Goal: Contribute content

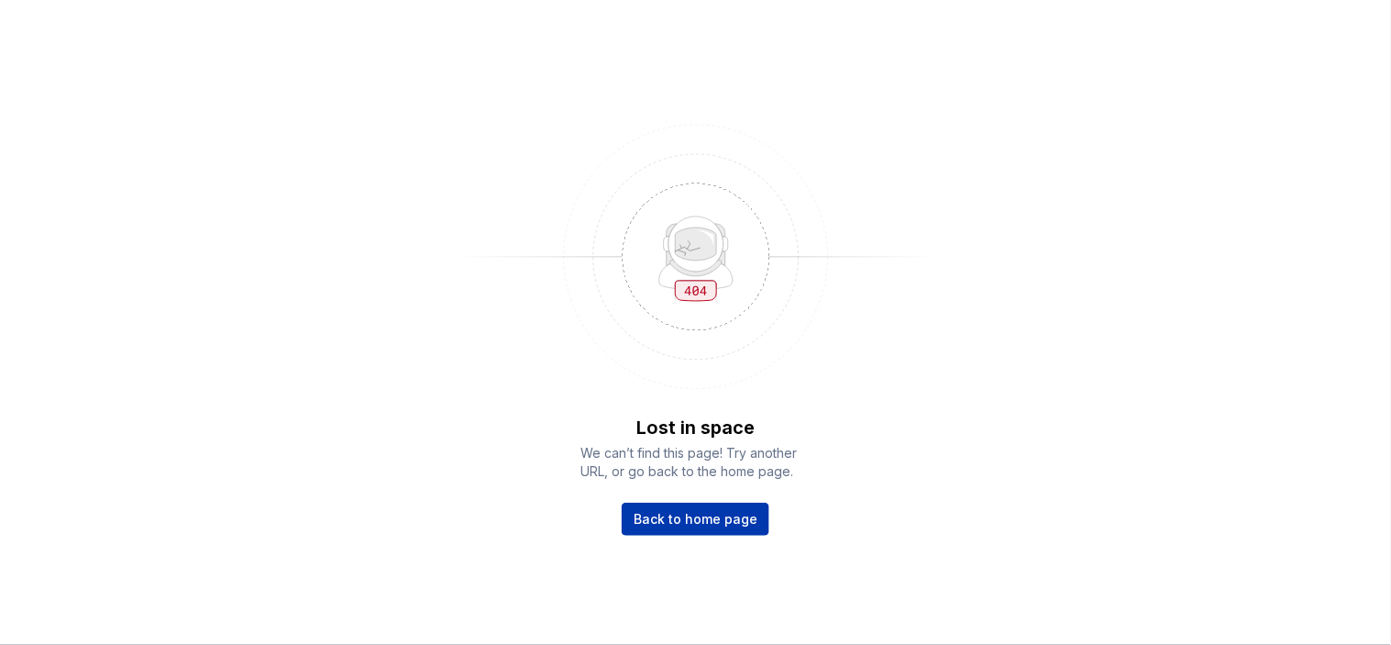
click at [702, 524] on span "Back to home page" at bounding box center [696, 519] width 124 height 18
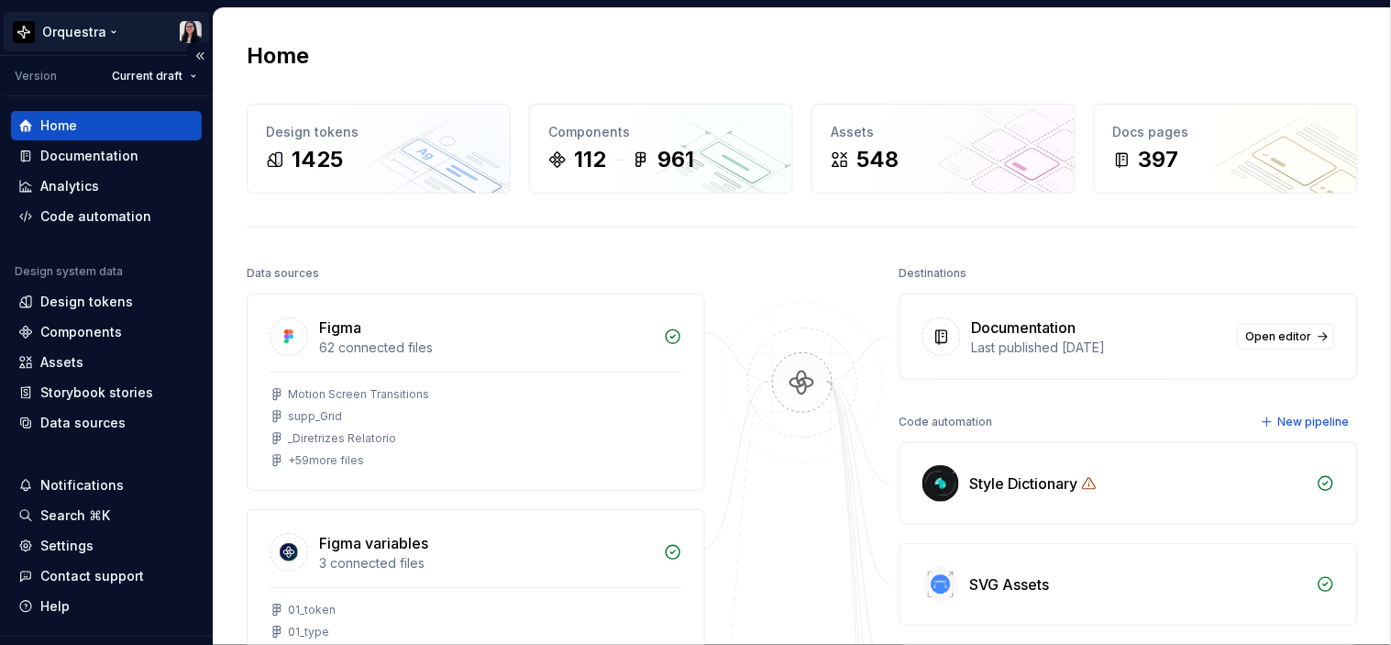
click at [60, 21] on html "Orquestra Version Current draft Home Documentation Analytics Code automation De…" at bounding box center [695, 322] width 1391 height 645
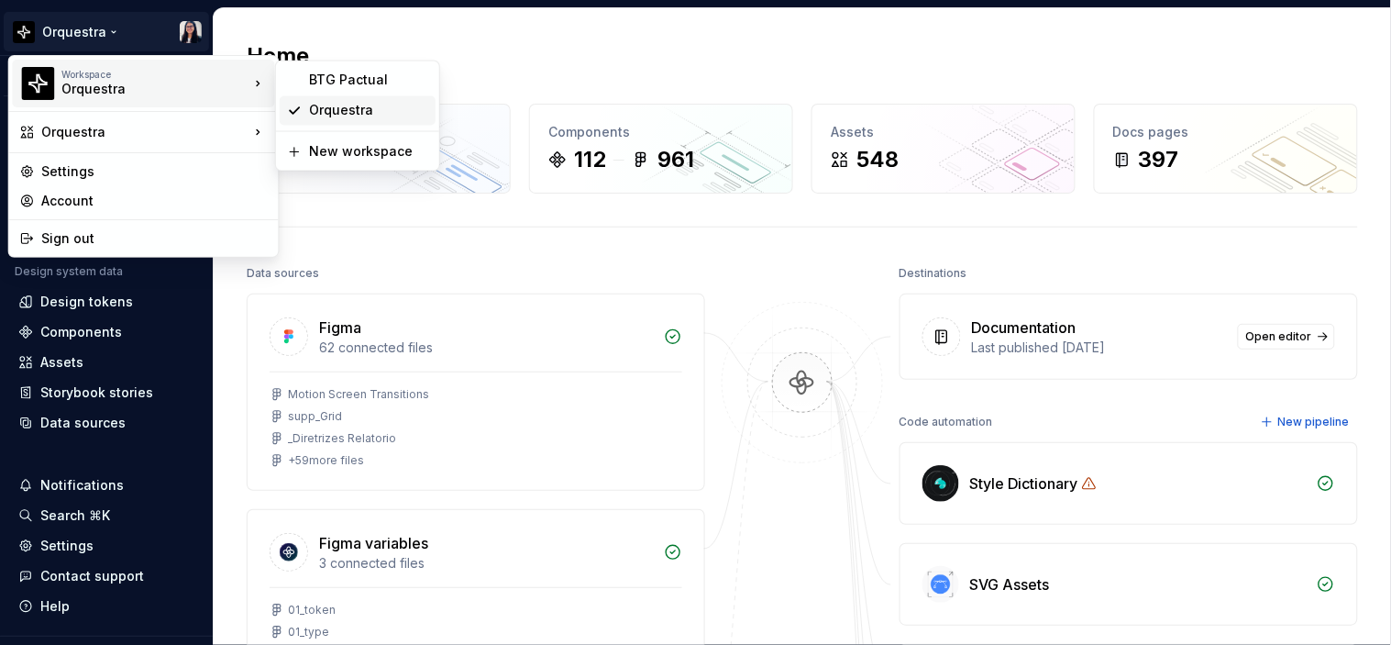
click at [386, 112] on div "Orquestra" at bounding box center [368, 111] width 119 height 18
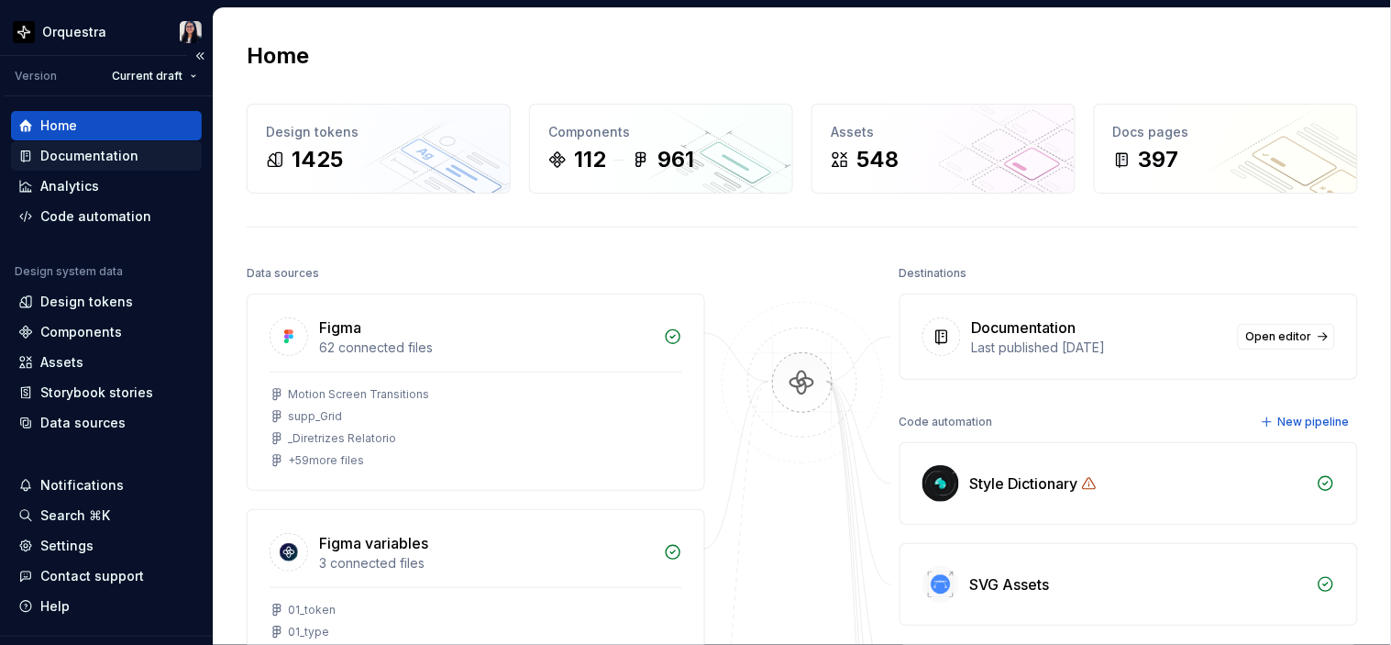
click at [106, 150] on div "Documentation" at bounding box center [89, 156] width 98 height 18
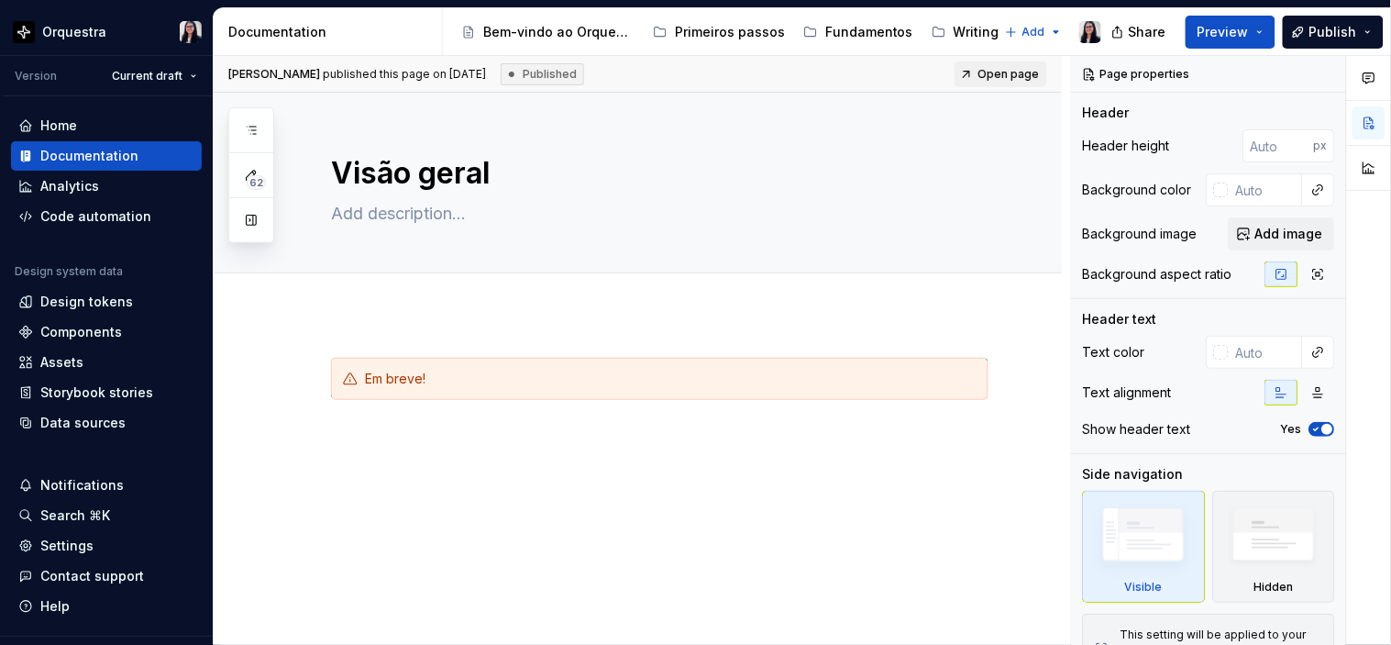
click at [390, 29] on div "Documentation" at bounding box center [331, 32] width 206 height 18
click at [411, 474] on div "Em breve!" at bounding box center [638, 478] width 848 height 329
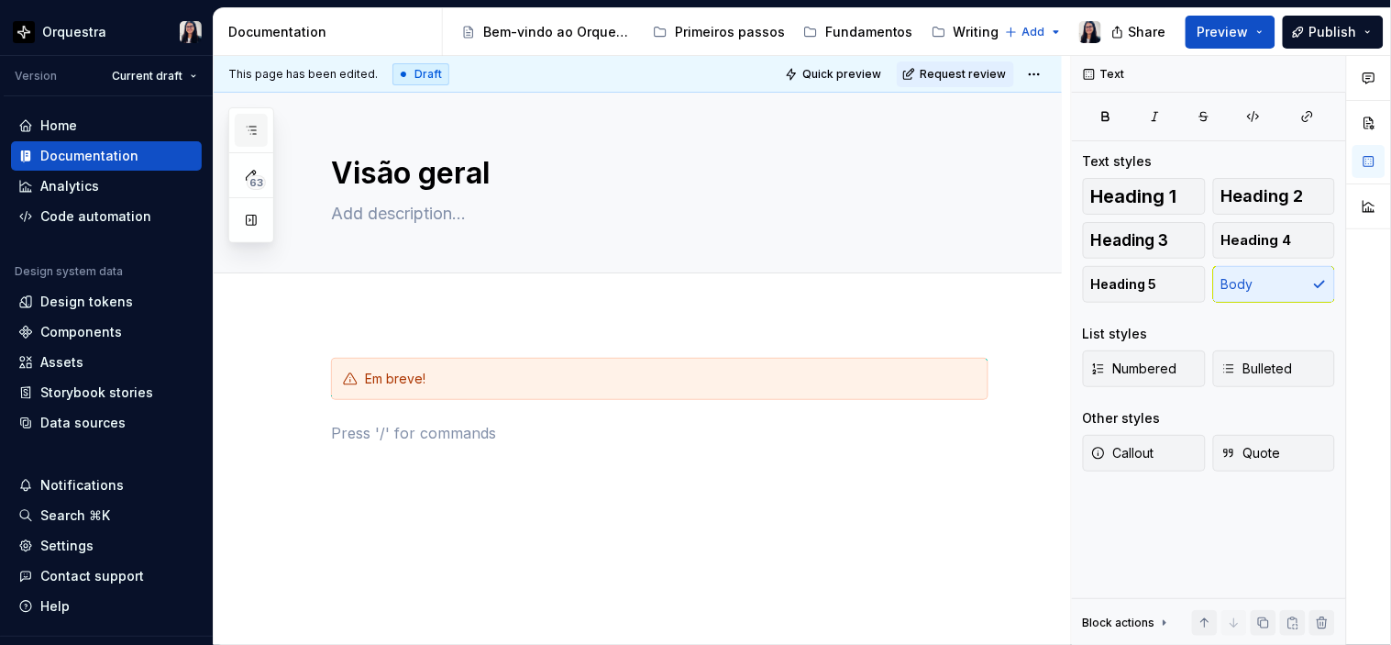
click at [254, 124] on icon "button" at bounding box center [251, 130] width 15 height 15
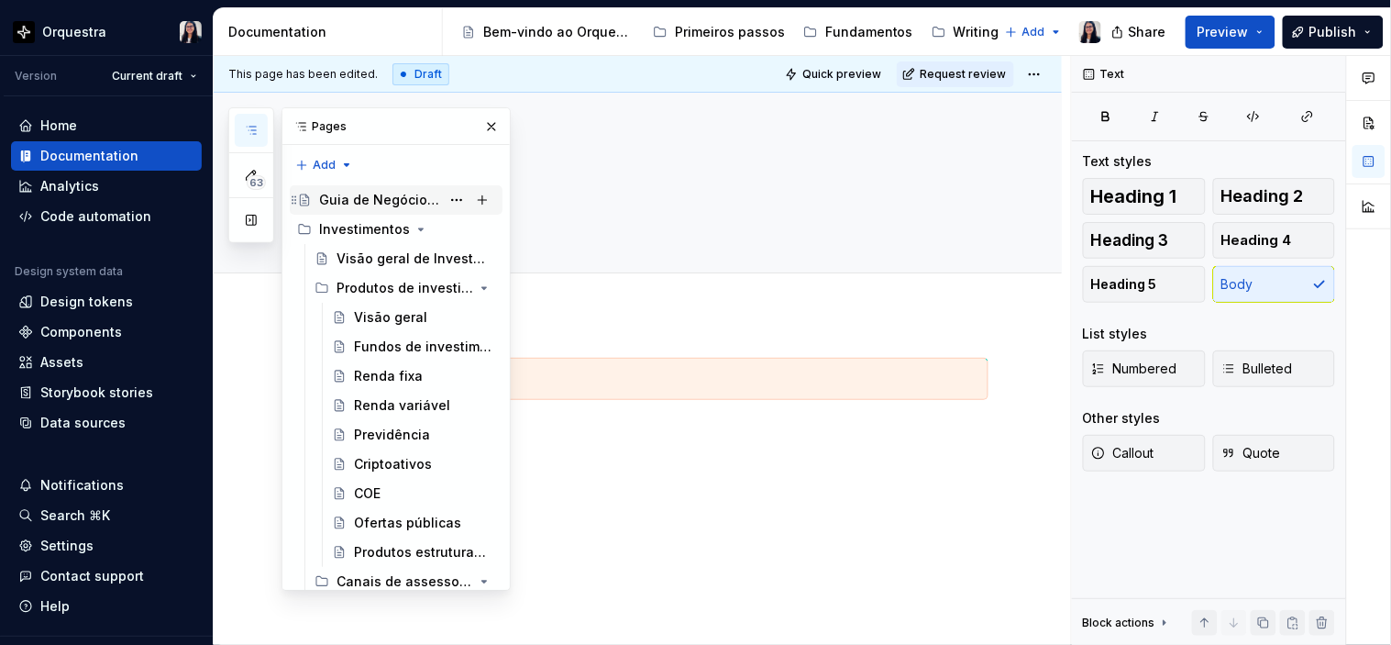
click at [381, 205] on div "Guia de Negócios para UX" at bounding box center [379, 200] width 121 height 18
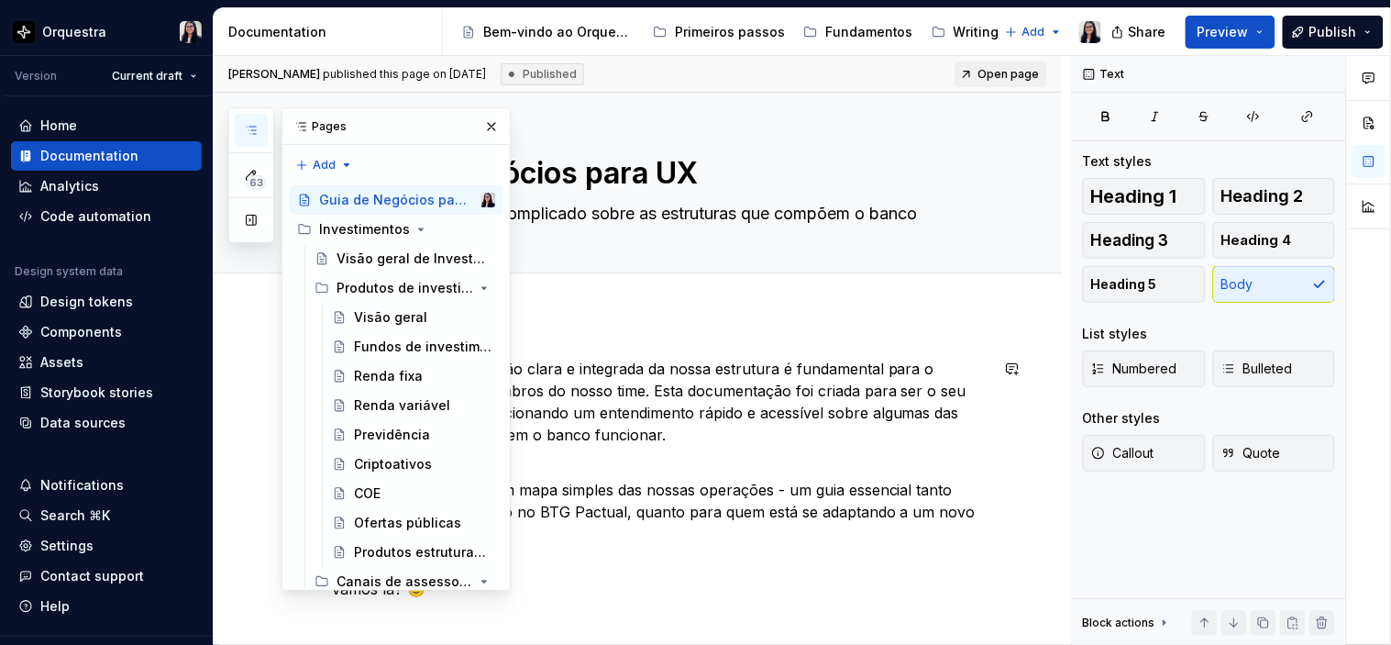
click at [894, 429] on p "Entendemos que uma visão clara e integrada da nossa estrutura é fundamental par…" at bounding box center [660, 413] width 658 height 110
click at [479, 128] on button "button" at bounding box center [492, 127] width 26 height 26
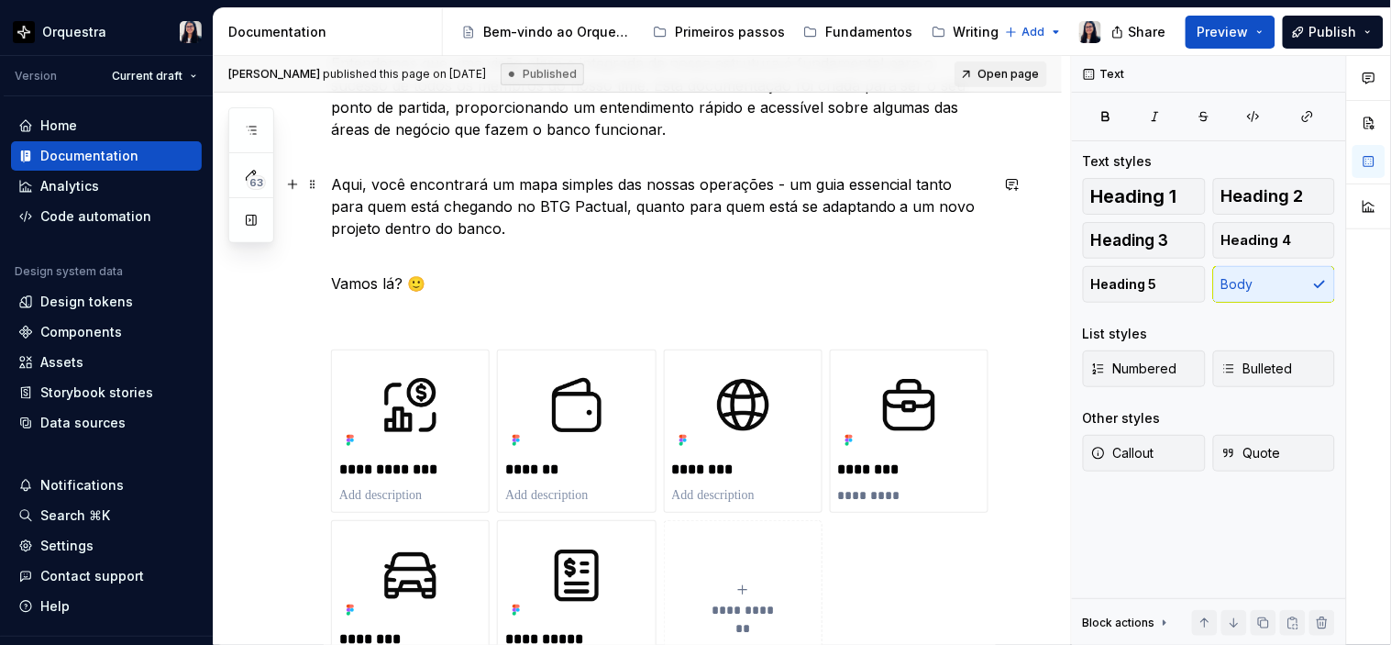
scroll to position [509, 0]
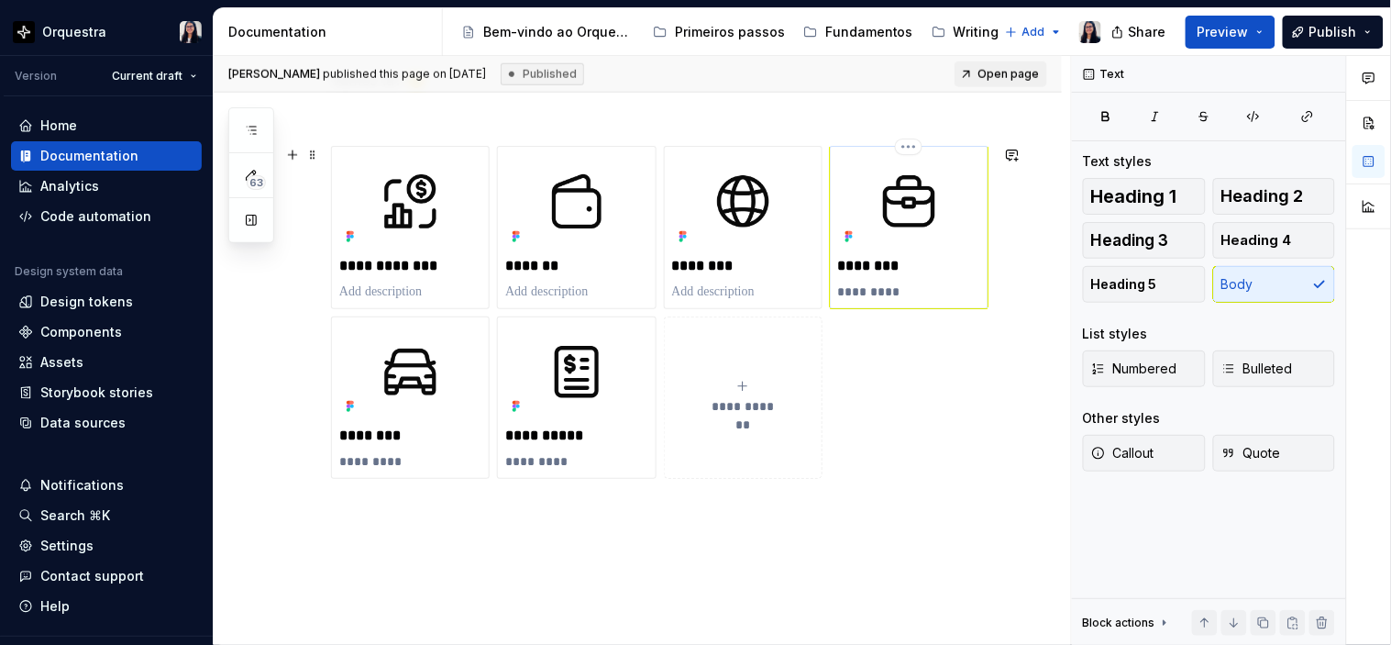
click at [911, 231] on img at bounding box center [909, 201] width 142 height 95
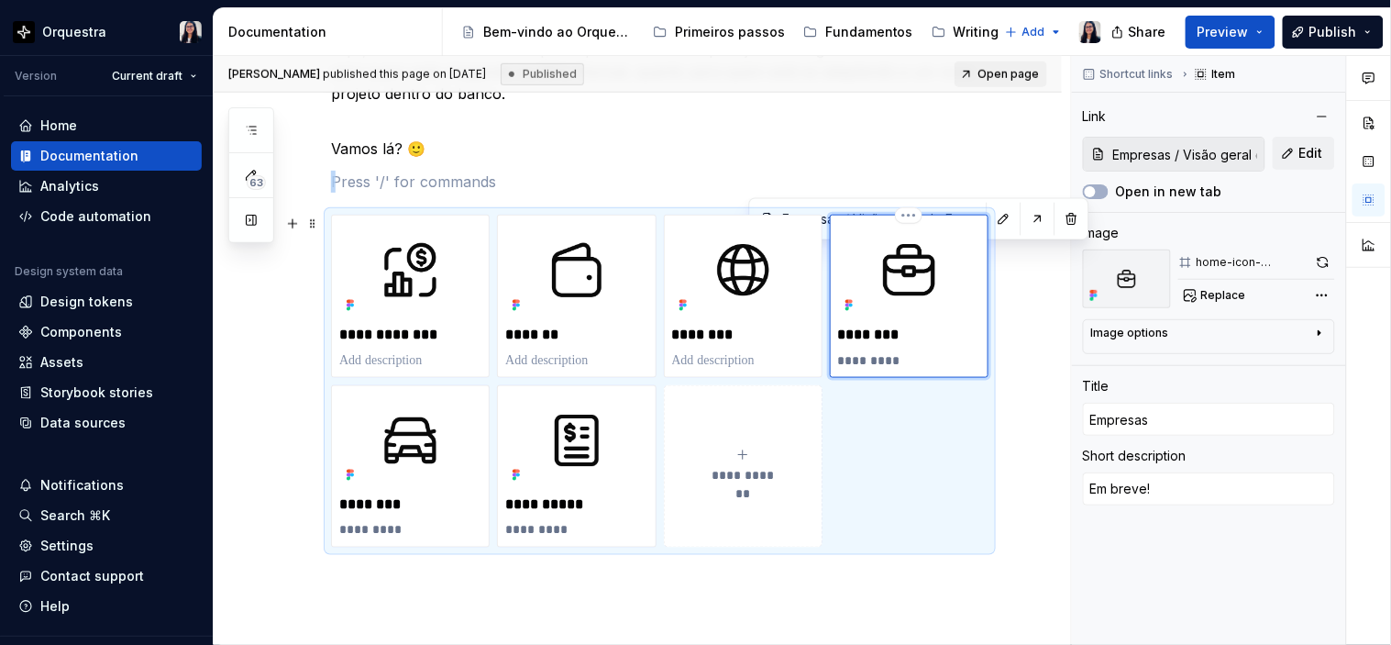
scroll to position [407, 0]
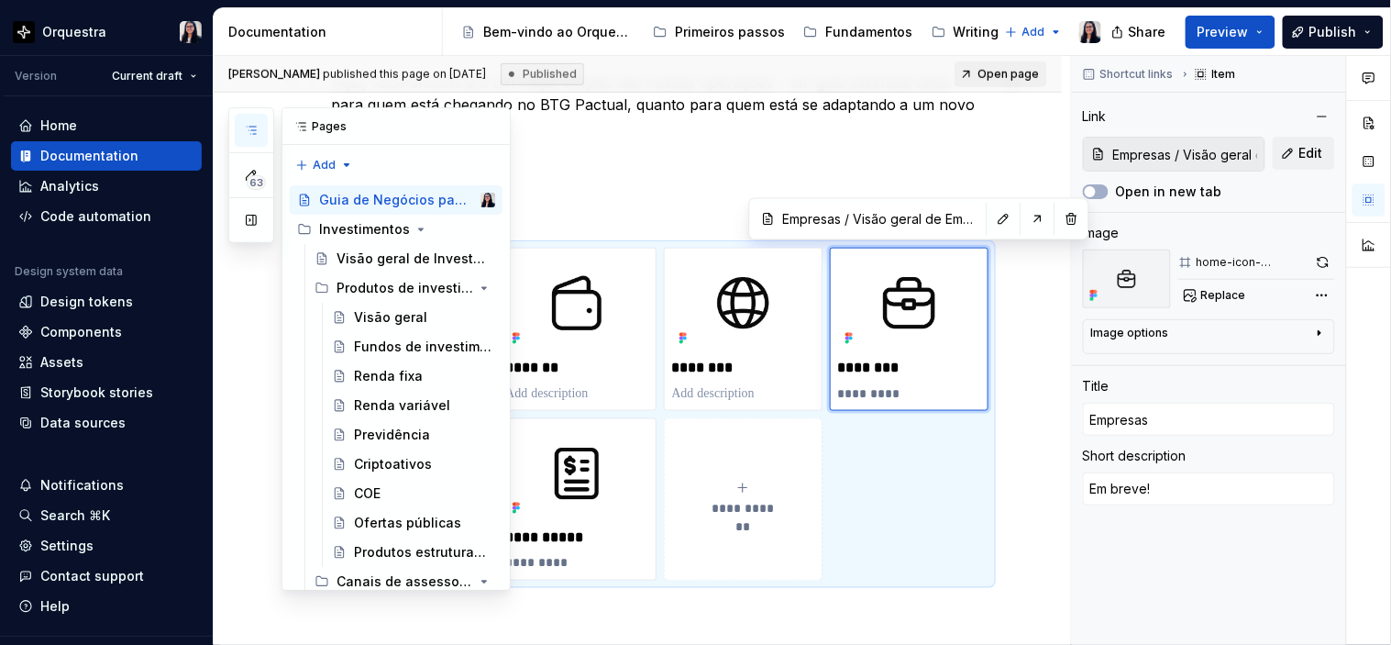
click at [254, 123] on icon "button" at bounding box center [251, 130] width 15 height 15
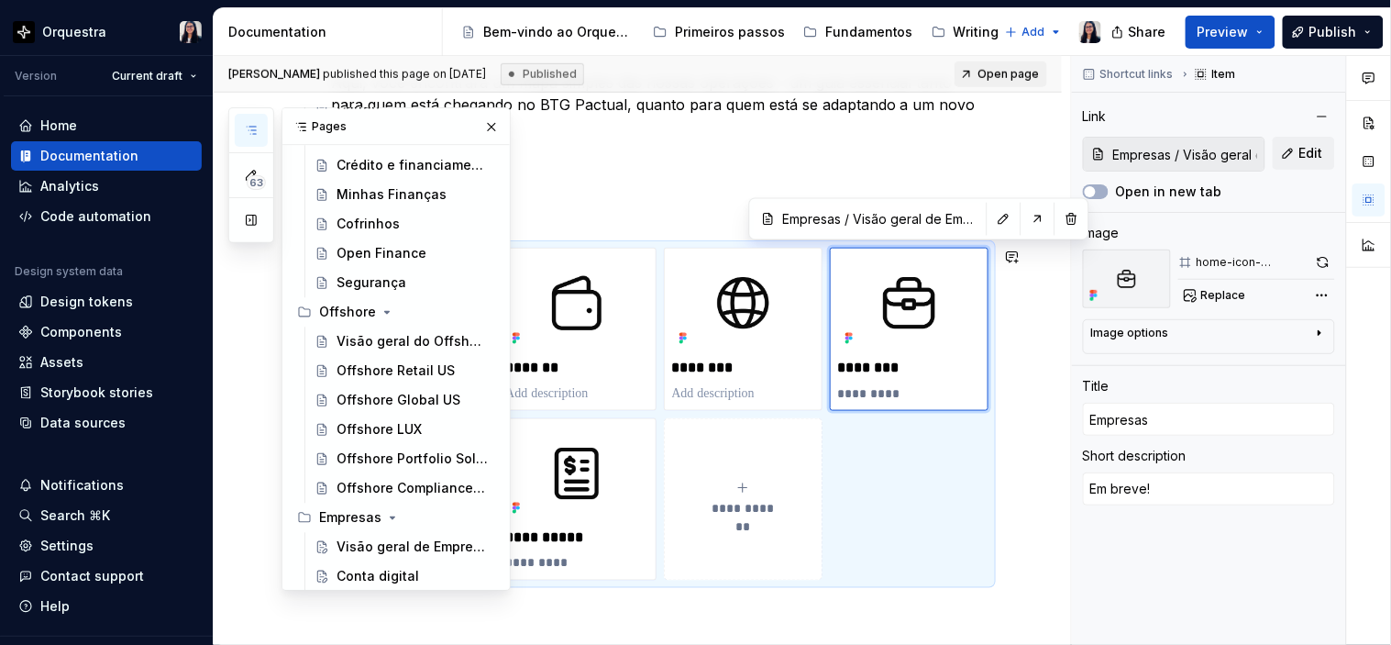
scroll to position [1223, 0]
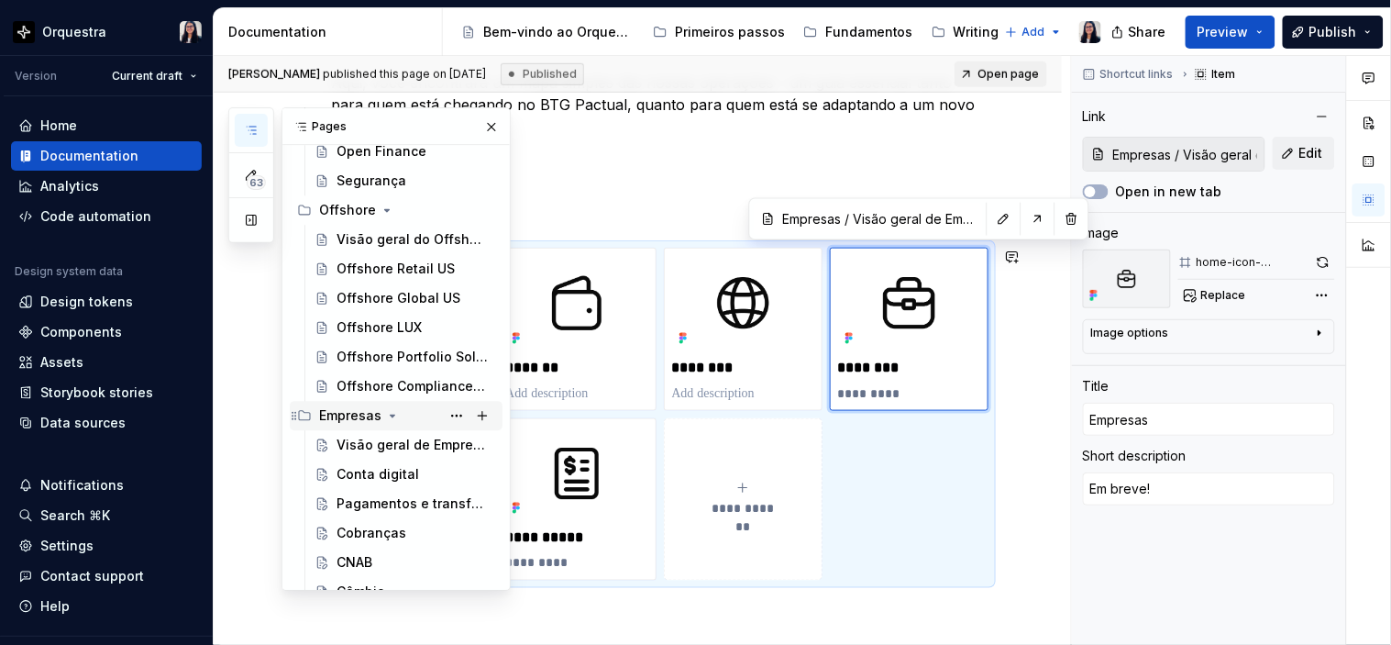
click at [349, 418] on div "Empresas" at bounding box center [350, 415] width 62 height 18
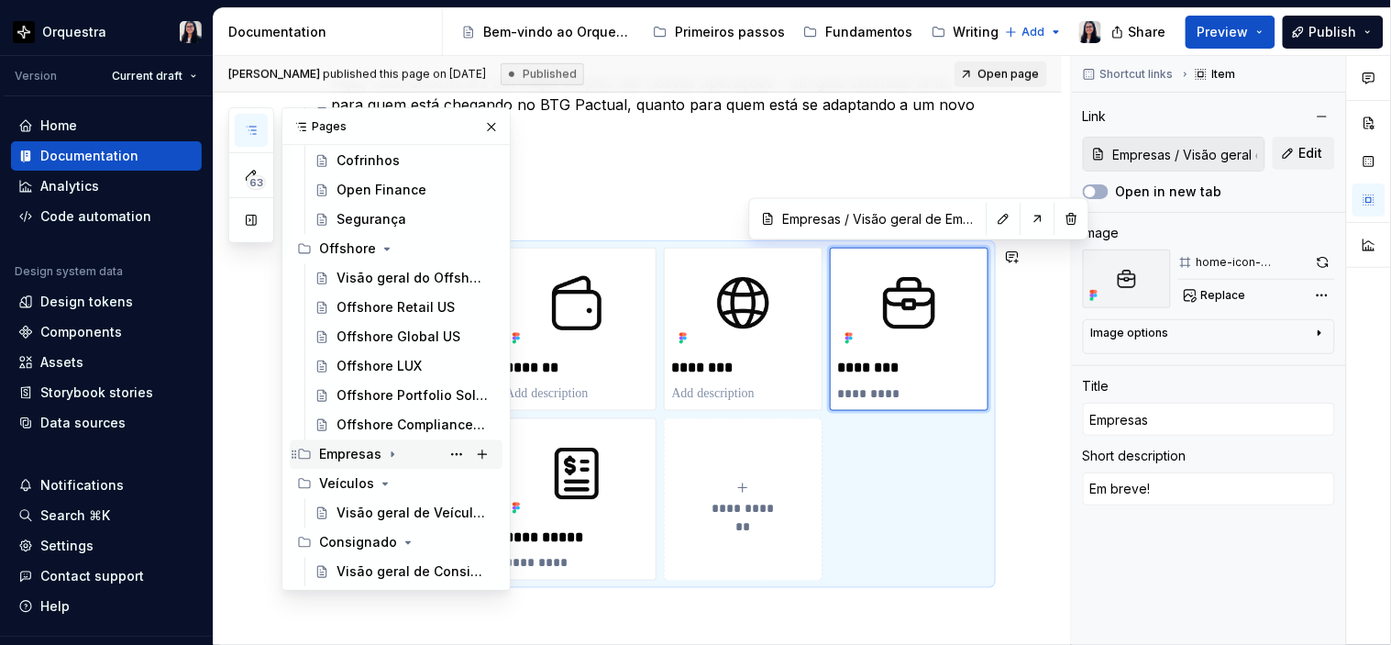
scroll to position [1183, 0]
click at [349, 451] on div "Empresas" at bounding box center [350, 455] width 62 height 18
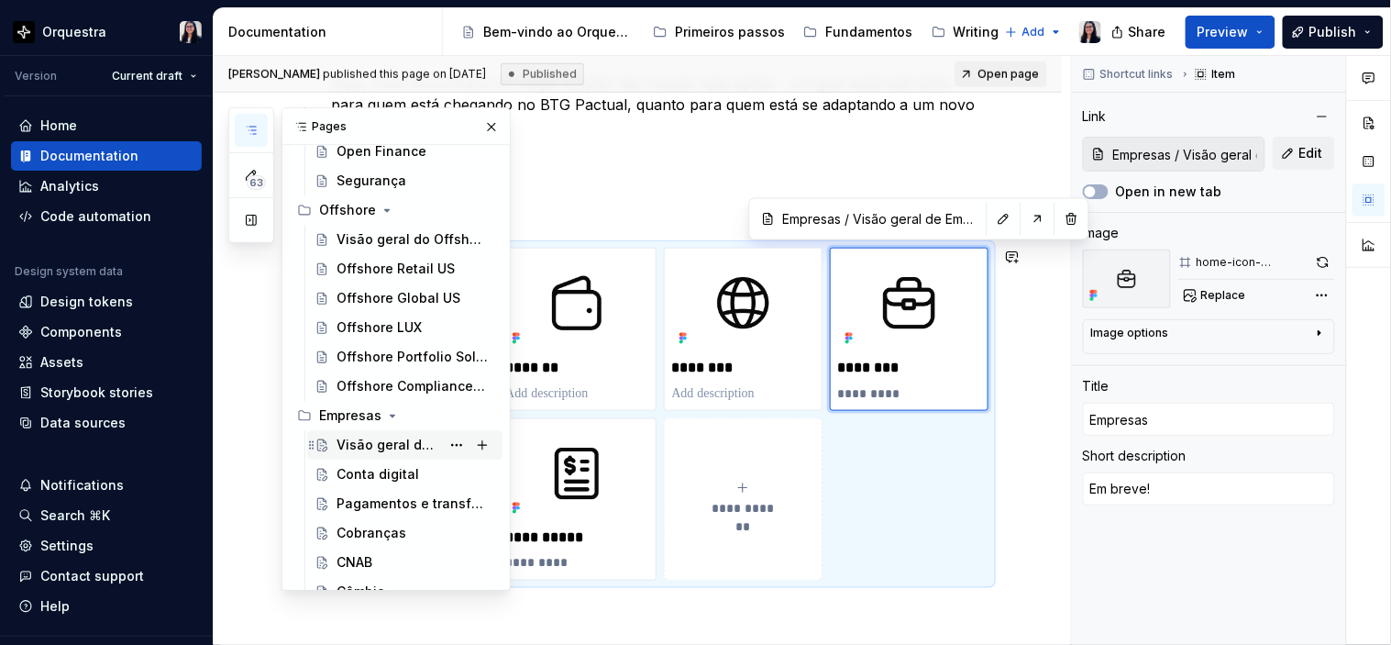
click at [345, 442] on div "Visão geral de Empresas" at bounding box center [389, 445] width 104 height 18
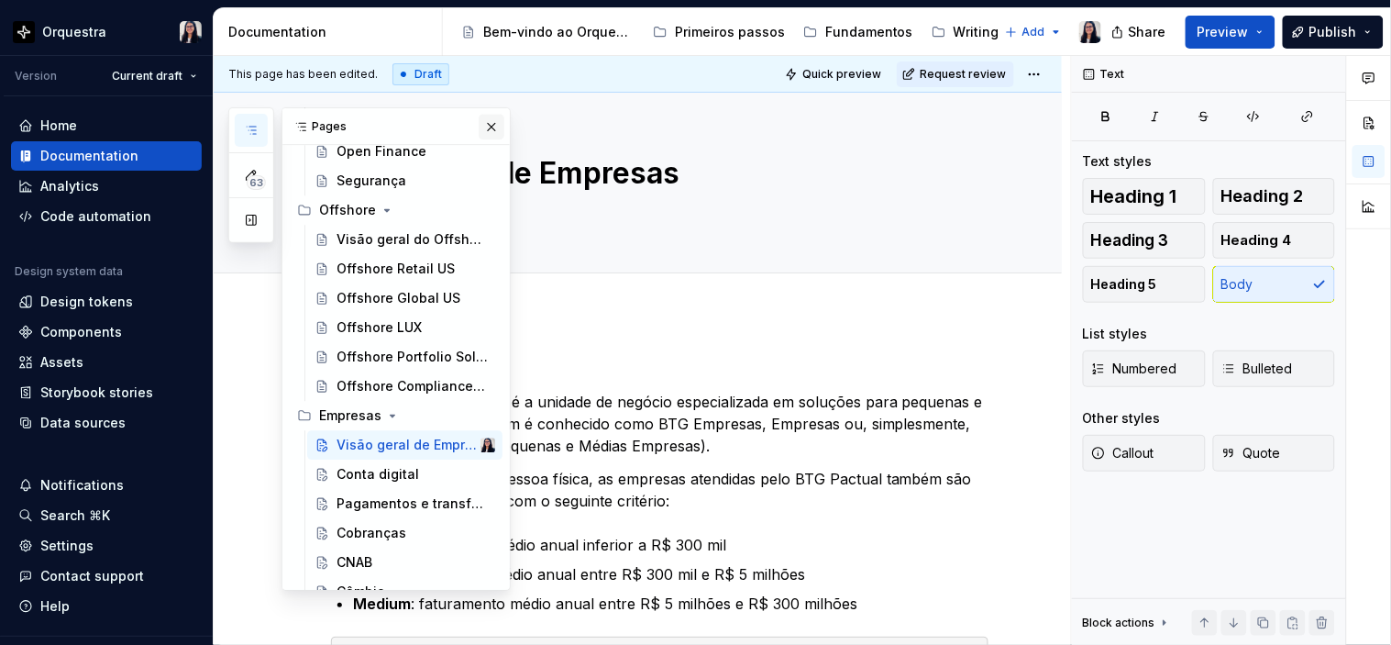
click at [483, 124] on button "button" at bounding box center [492, 127] width 26 height 26
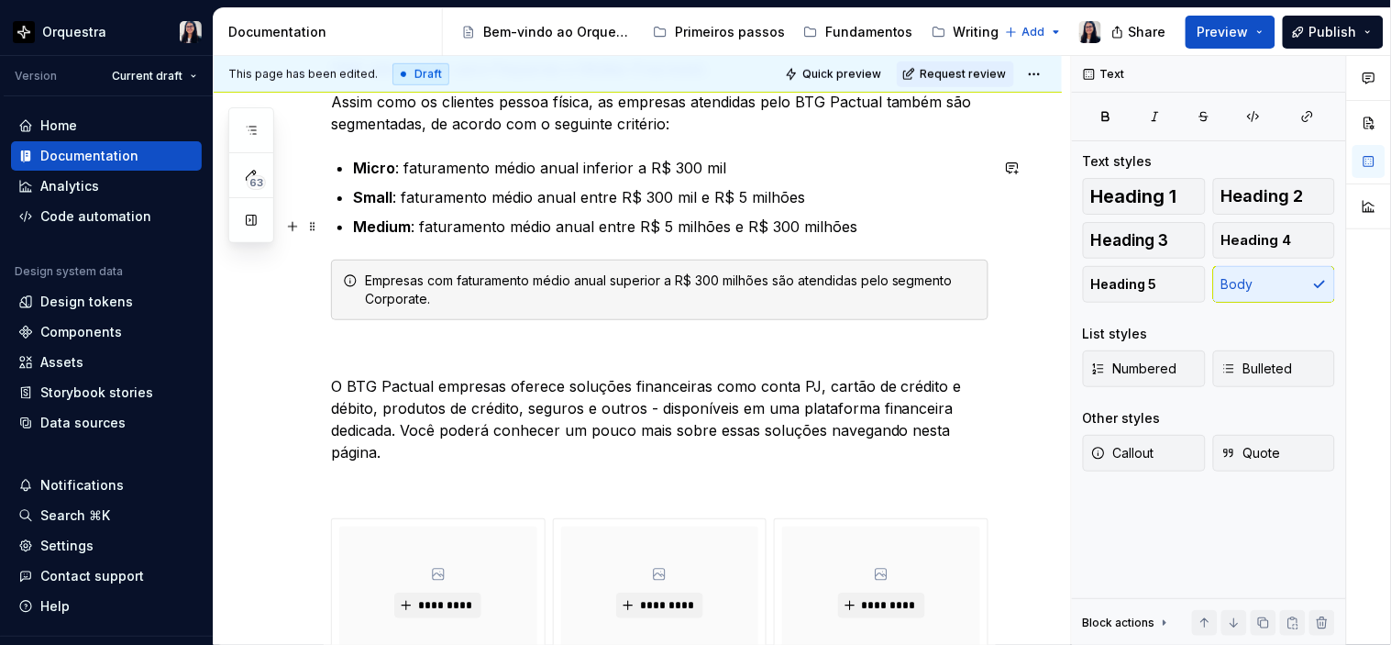
scroll to position [407, 0]
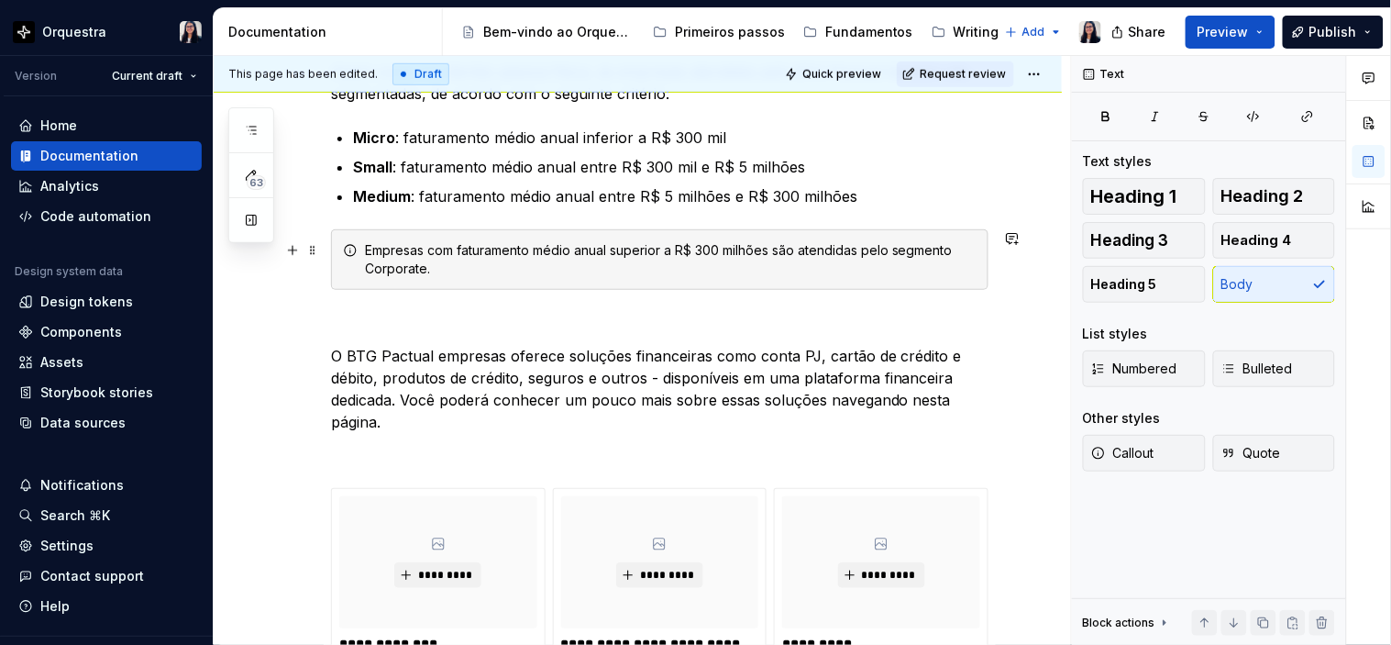
click at [423, 266] on div "Empresas com faturamento médio anual superior a R$ 300 milhões são atendidas pe…" at bounding box center [671, 259] width 612 height 37
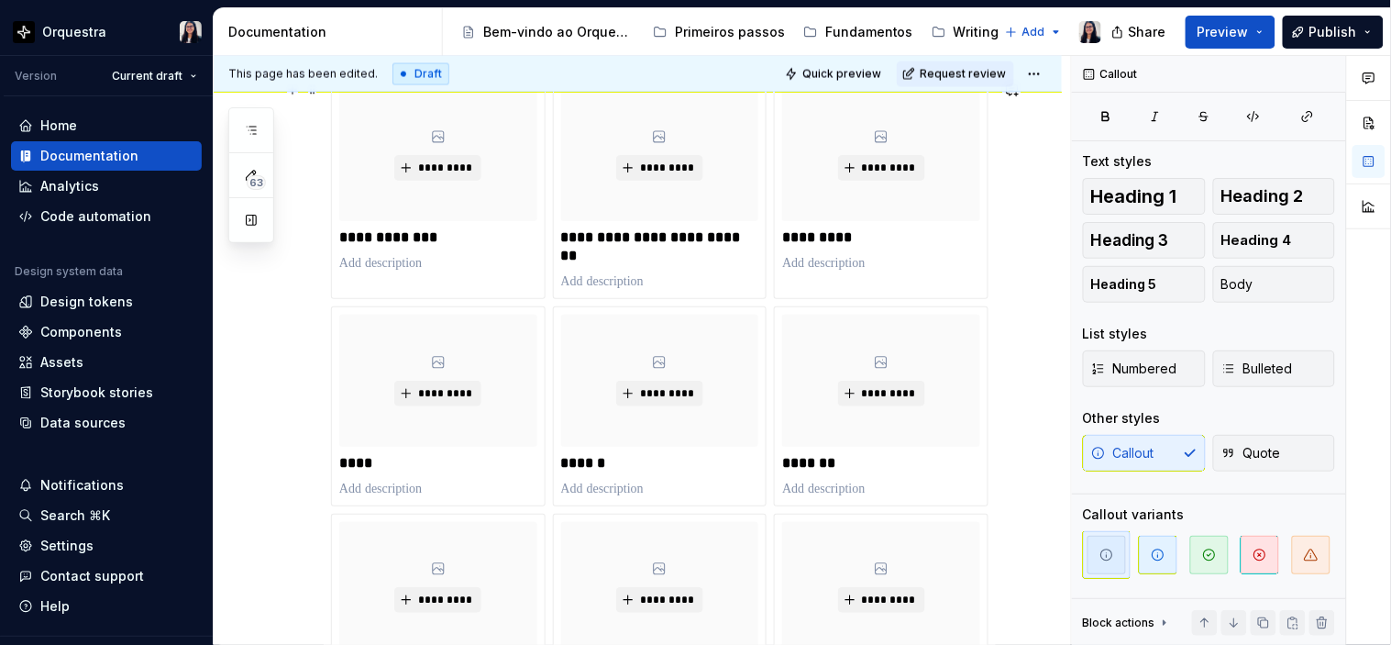
scroll to position [713, 0]
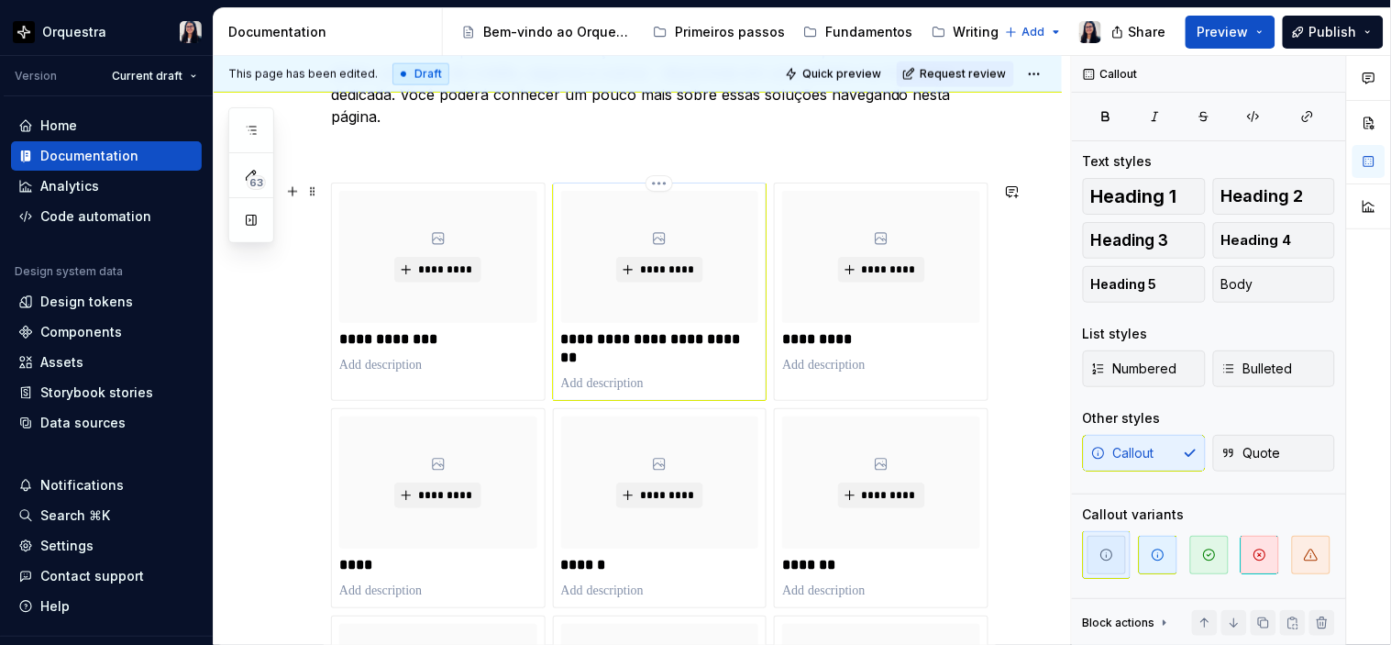
click at [633, 380] on p at bounding box center [660, 383] width 198 height 18
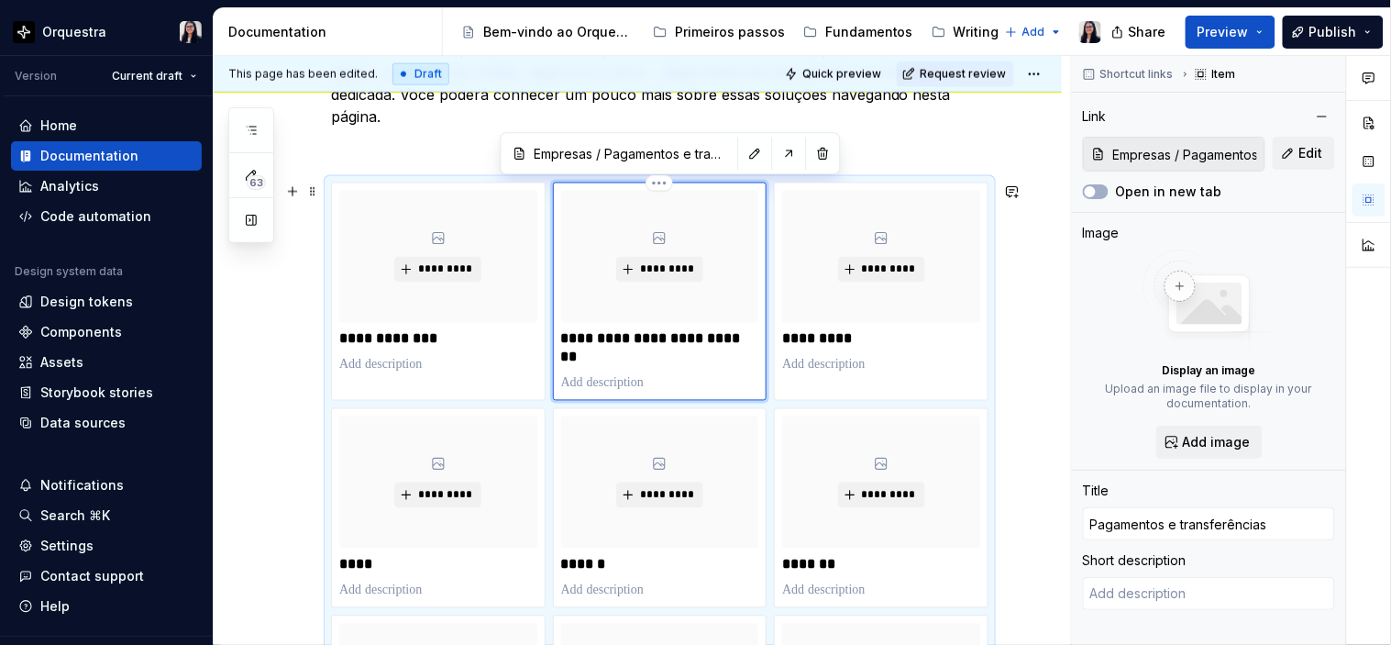
type textarea "*"
type textarea "E"
type textarea "*"
type textarea "Em"
type textarea "*"
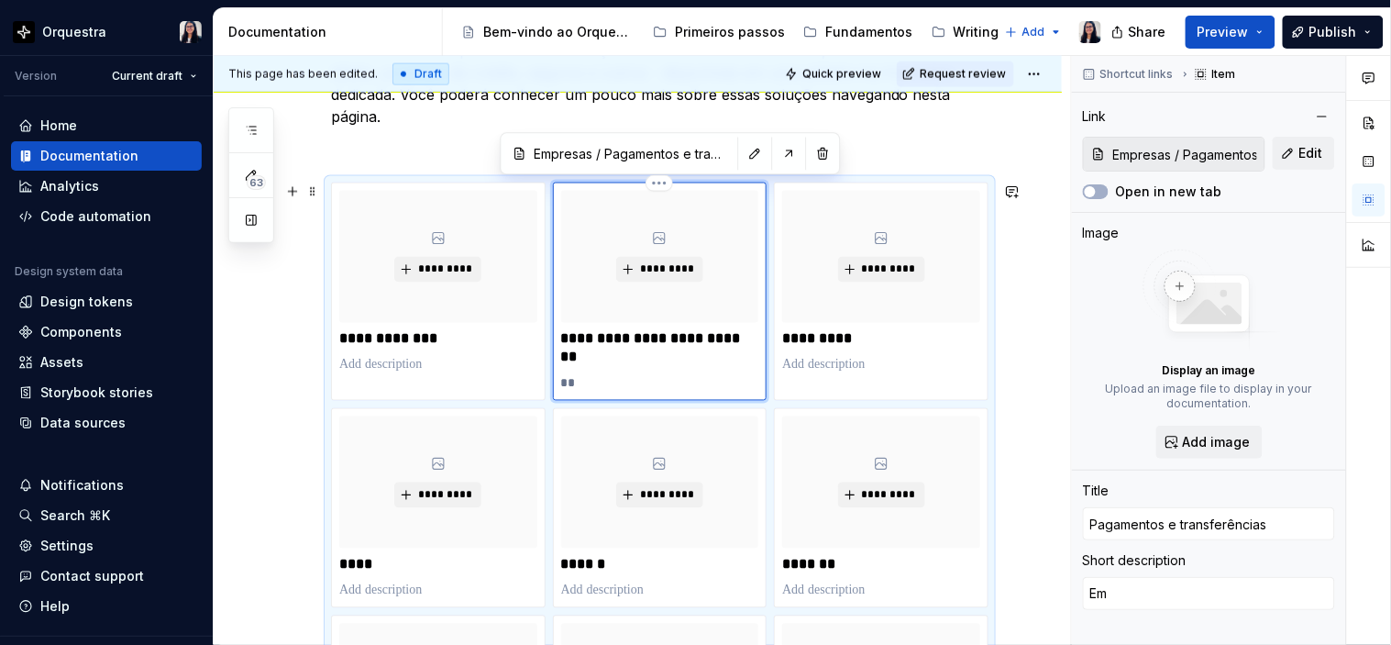
type textarea "Em"
type textarea "*"
type textarea "Em b"
type textarea "*"
type textarea "Em br"
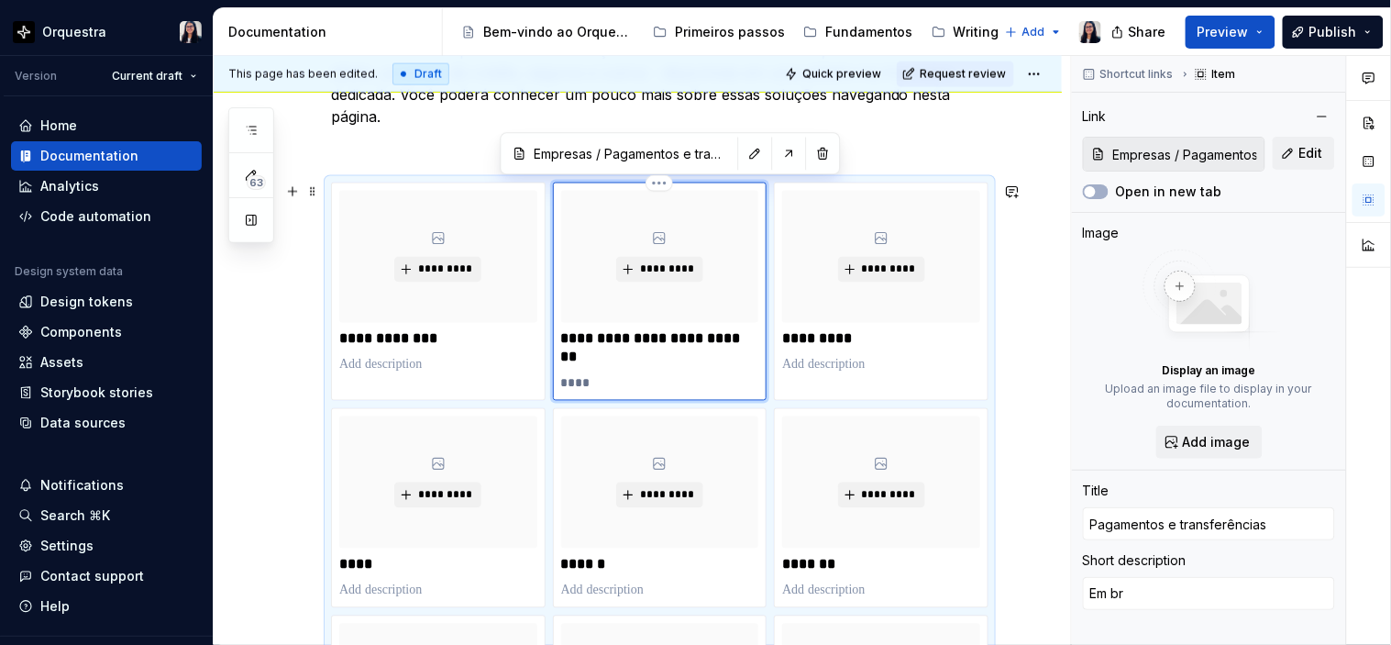
type textarea "*"
type textarea "Em brev"
type textarea "*"
type textarea "Em breve"
type textarea "*"
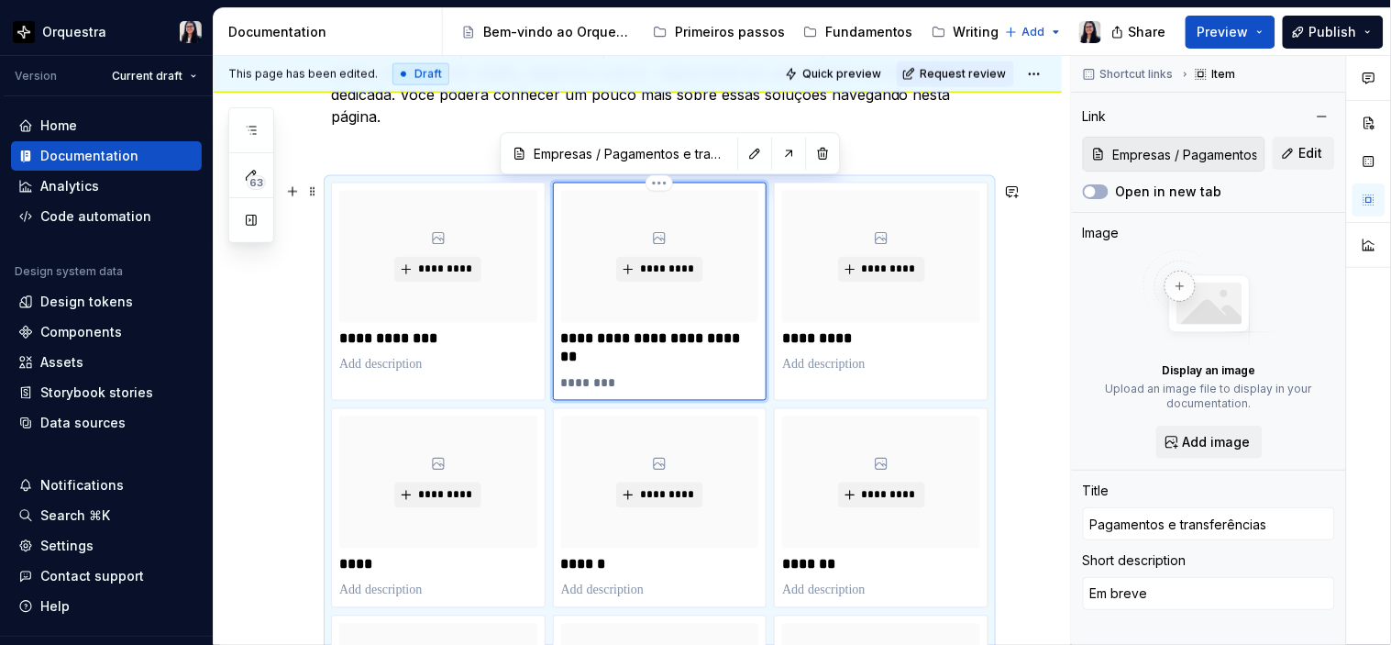
type textarea "Em breve!"
click at [581, 374] on p "*********" at bounding box center [659, 383] width 197 height 18
click at [847, 367] on p at bounding box center [881, 365] width 198 height 18
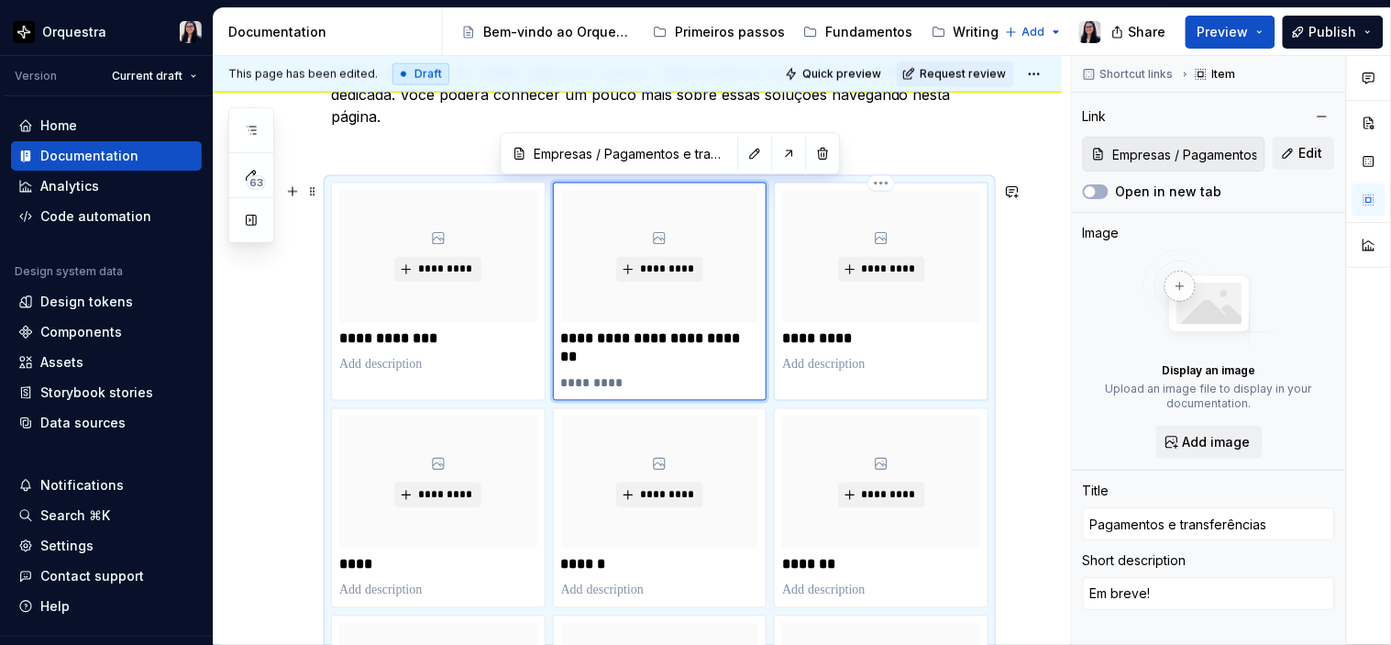
type textarea "*"
type input "Empresas / Cobranças"
type input "Cobranças"
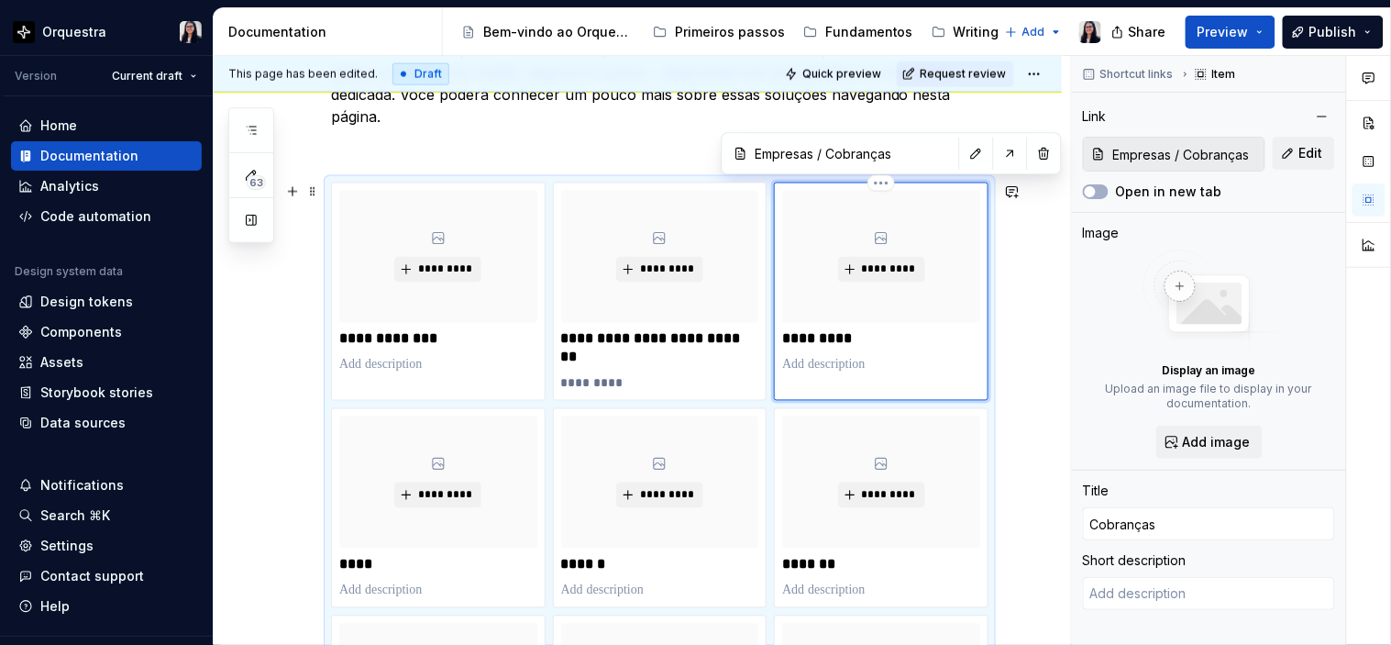
type textarea "*"
type textarea "Em breve!"
click at [396, 578] on div "********* ****" at bounding box center [438, 507] width 198 height 183
type textarea "*"
type input "Empresas / CNAB"
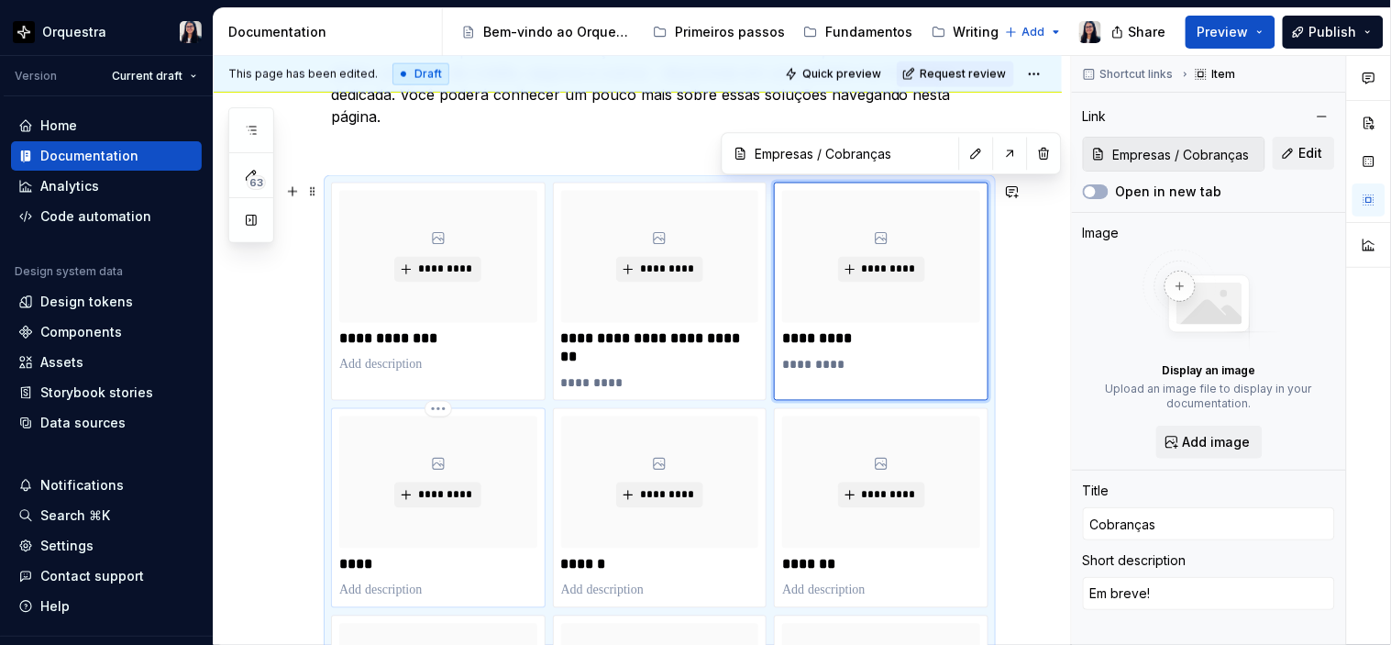
type input "Empresas / CNAB"
type input "CNAB"
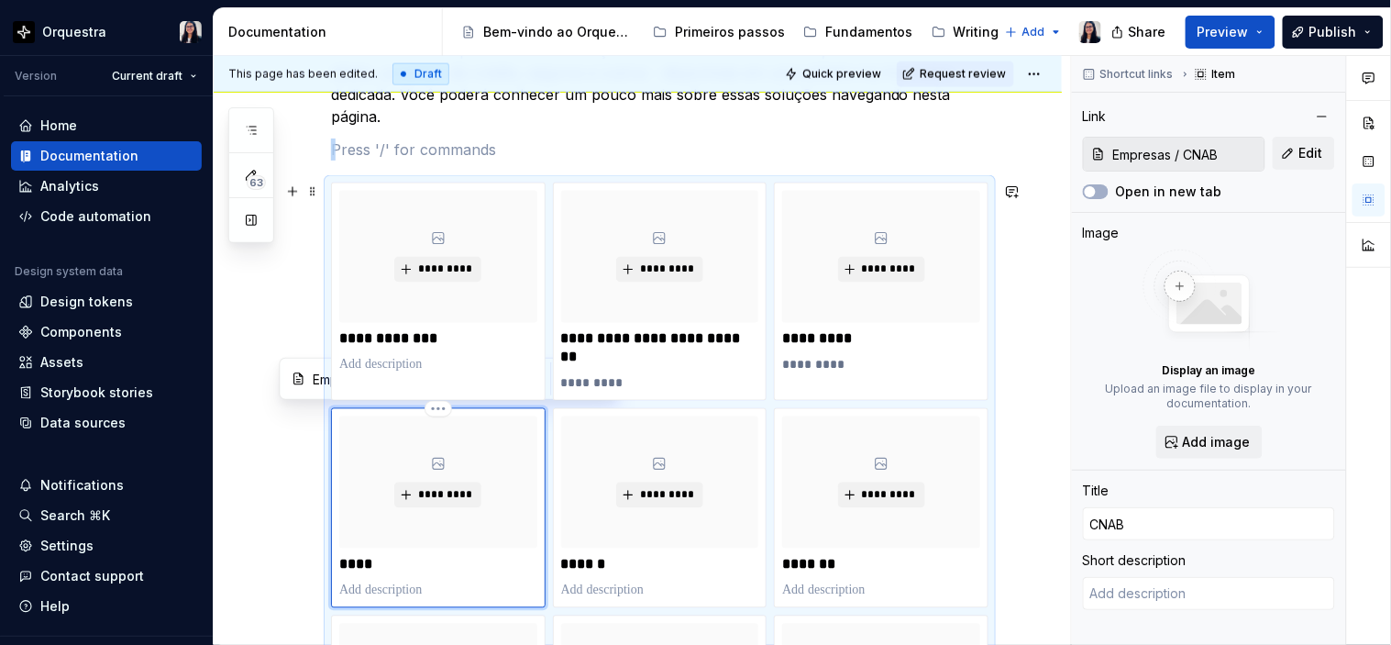
click at [388, 588] on p at bounding box center [438, 591] width 198 height 18
type textarea "*"
type textarea "Em breve!"
click at [605, 588] on p at bounding box center [660, 591] width 198 height 18
type textarea "*"
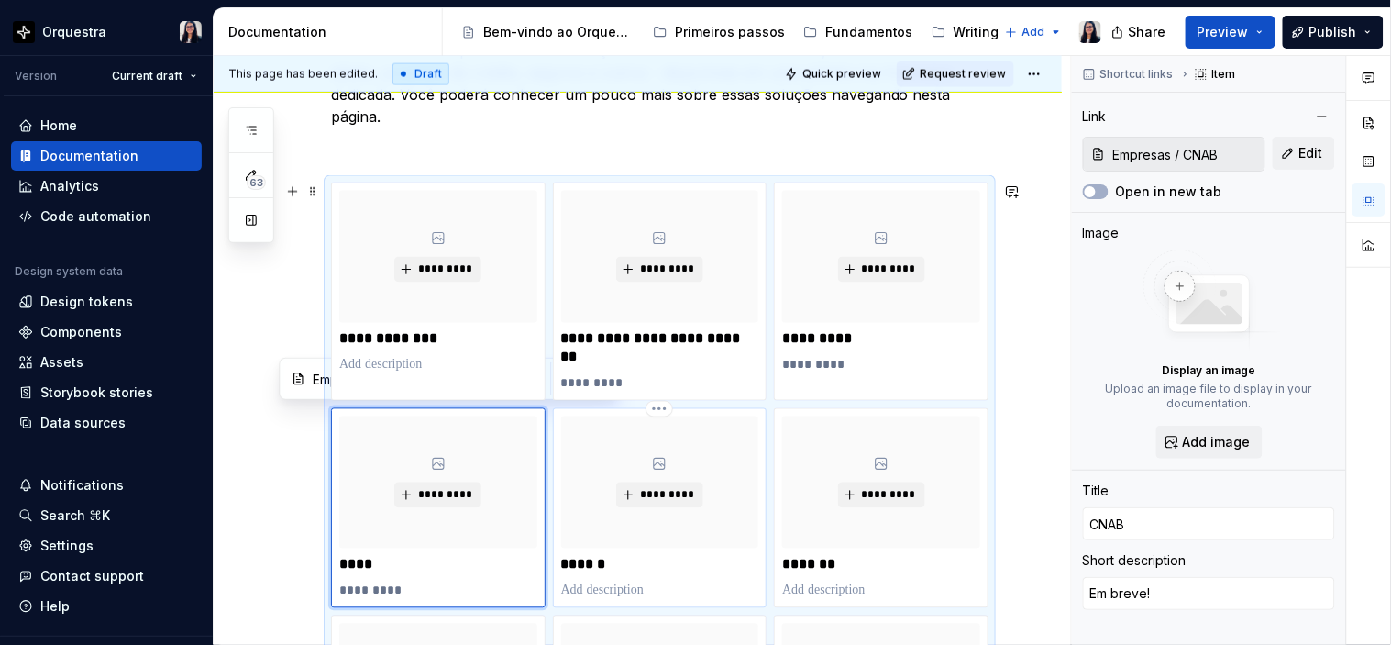
type input "Empresas / Câmbio"
type input "Câmbio"
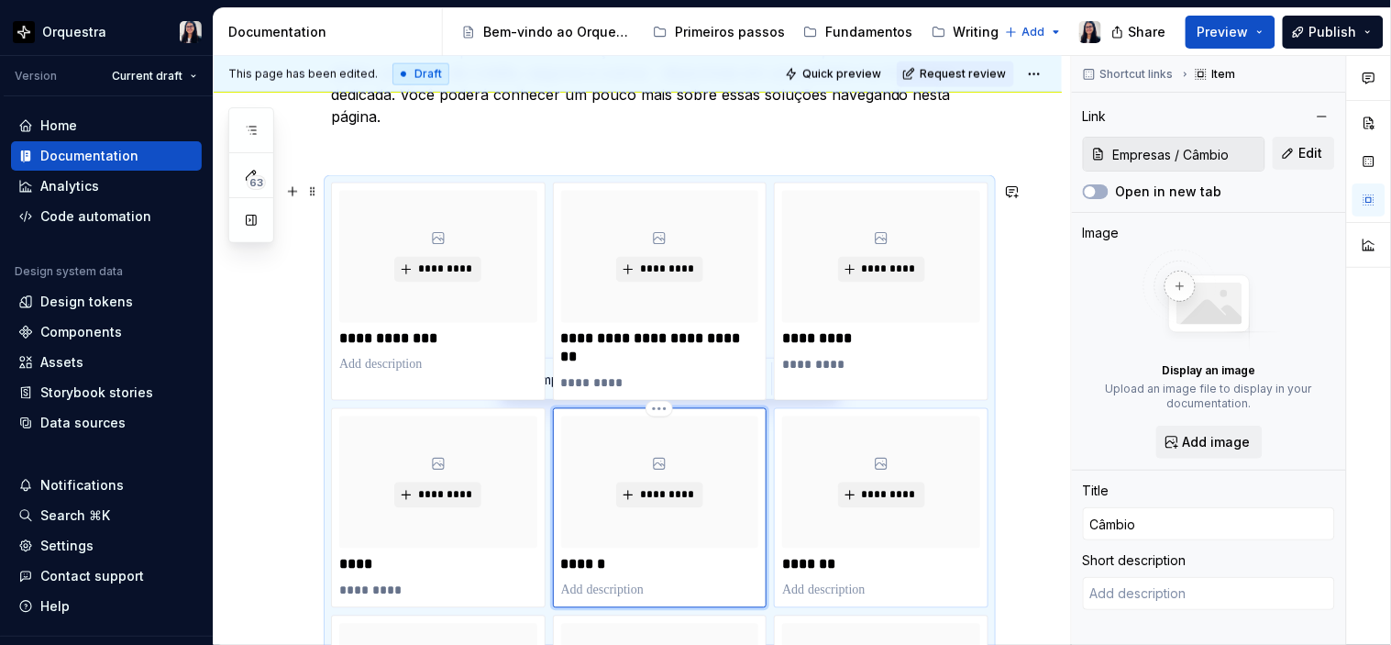
type textarea "*"
type textarea "Em breve!"
click at [842, 587] on p at bounding box center [881, 591] width 198 height 18
type textarea "*"
type input "Empresas / Cartões"
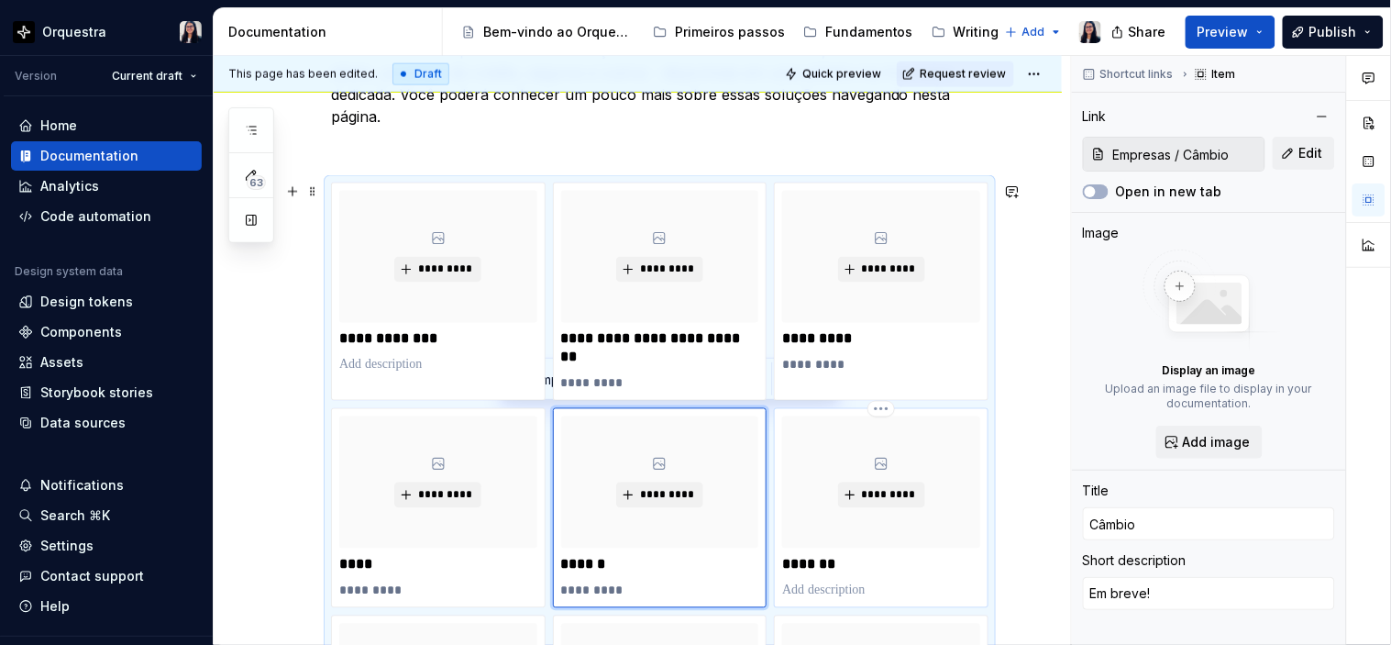
type input "Empresas / Cartões"
type input "Cartões"
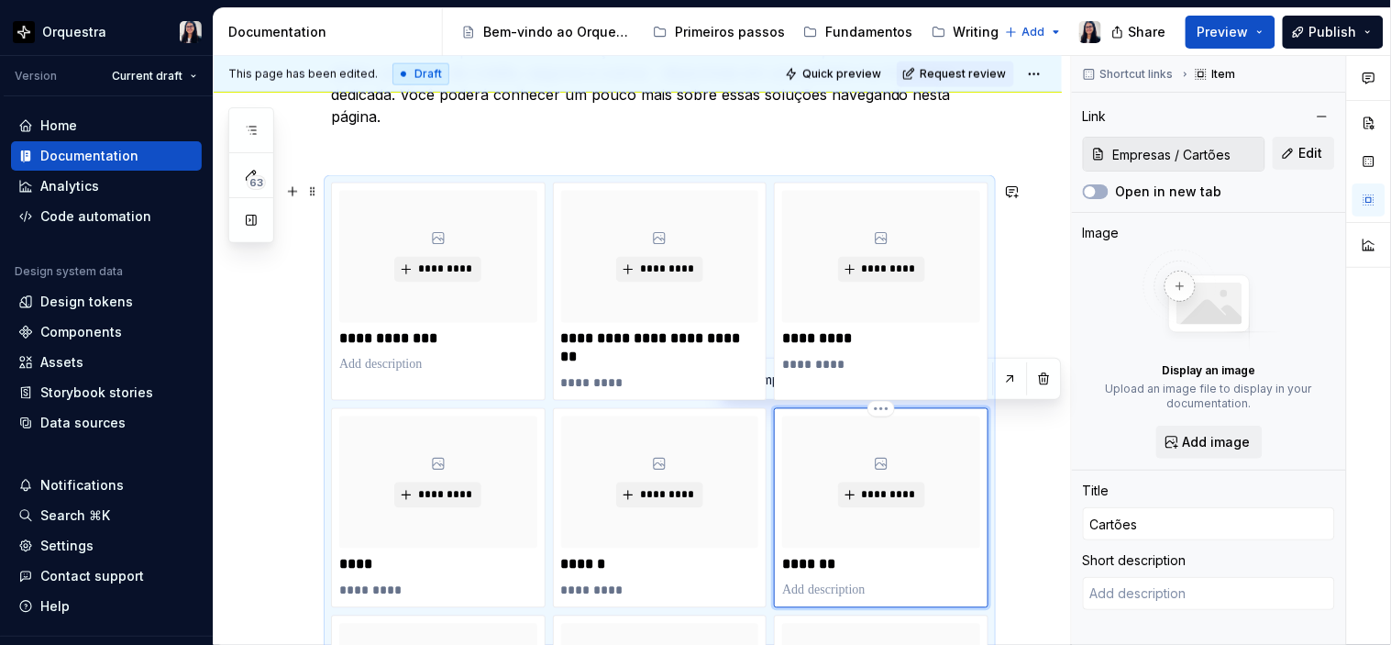
type textarea "*"
type textarea "Em breve!"
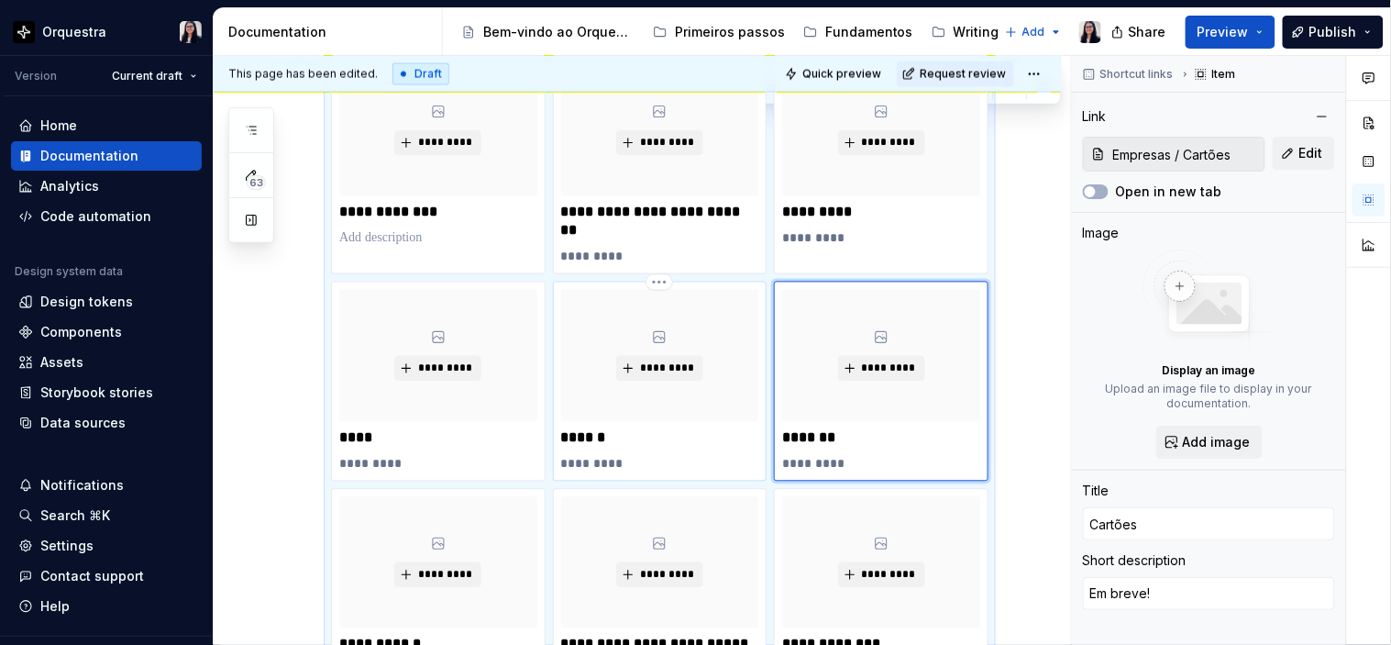
scroll to position [1019, 0]
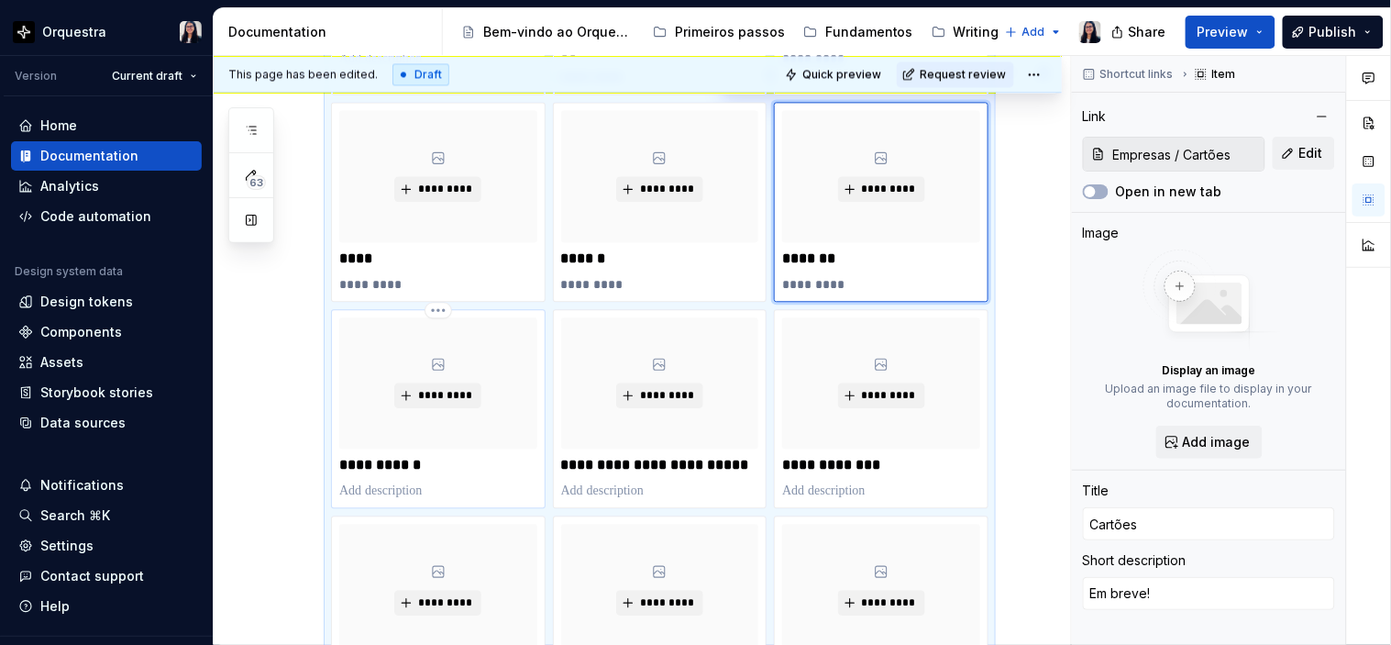
click at [373, 490] on p at bounding box center [438, 491] width 198 height 18
type textarea "*"
type input "Empresas / Adquirência"
type input "Adquirência"
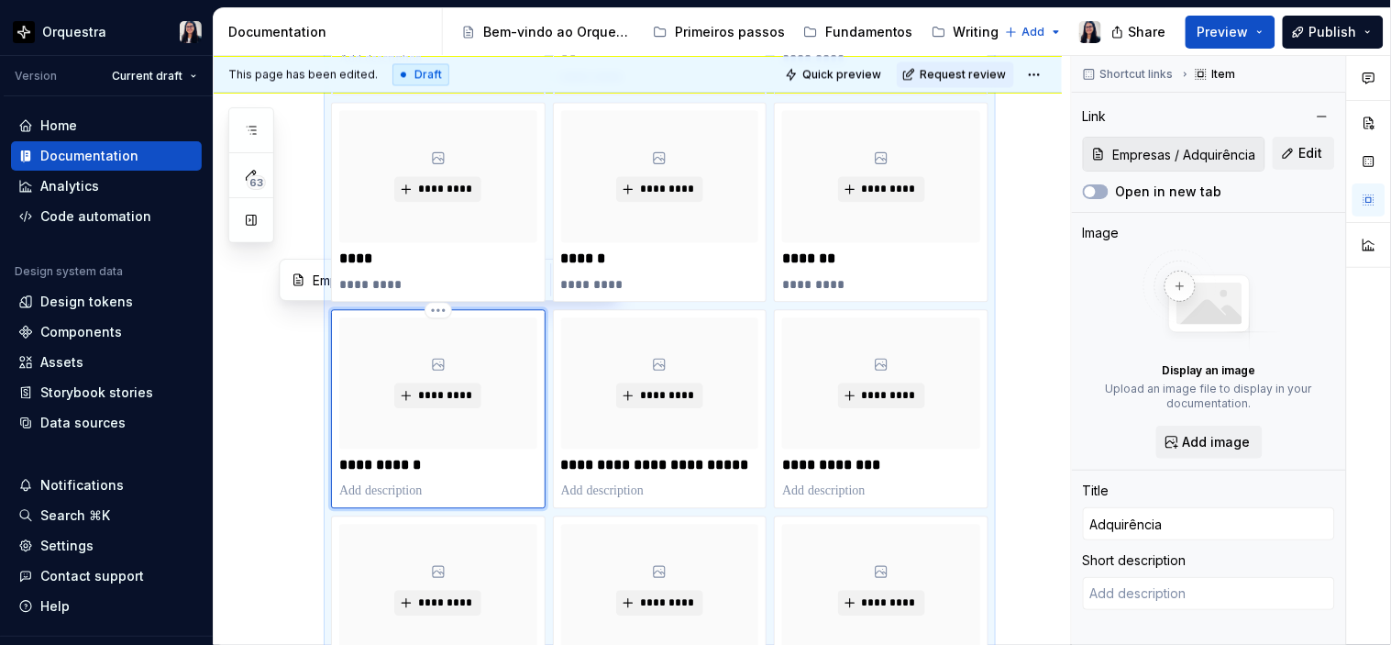
type textarea "*"
type textarea "Em breve!"
click at [602, 489] on p at bounding box center [660, 491] width 198 height 18
type textarea "*"
type input "Empresas / Folha de pagamento (FoPa)"
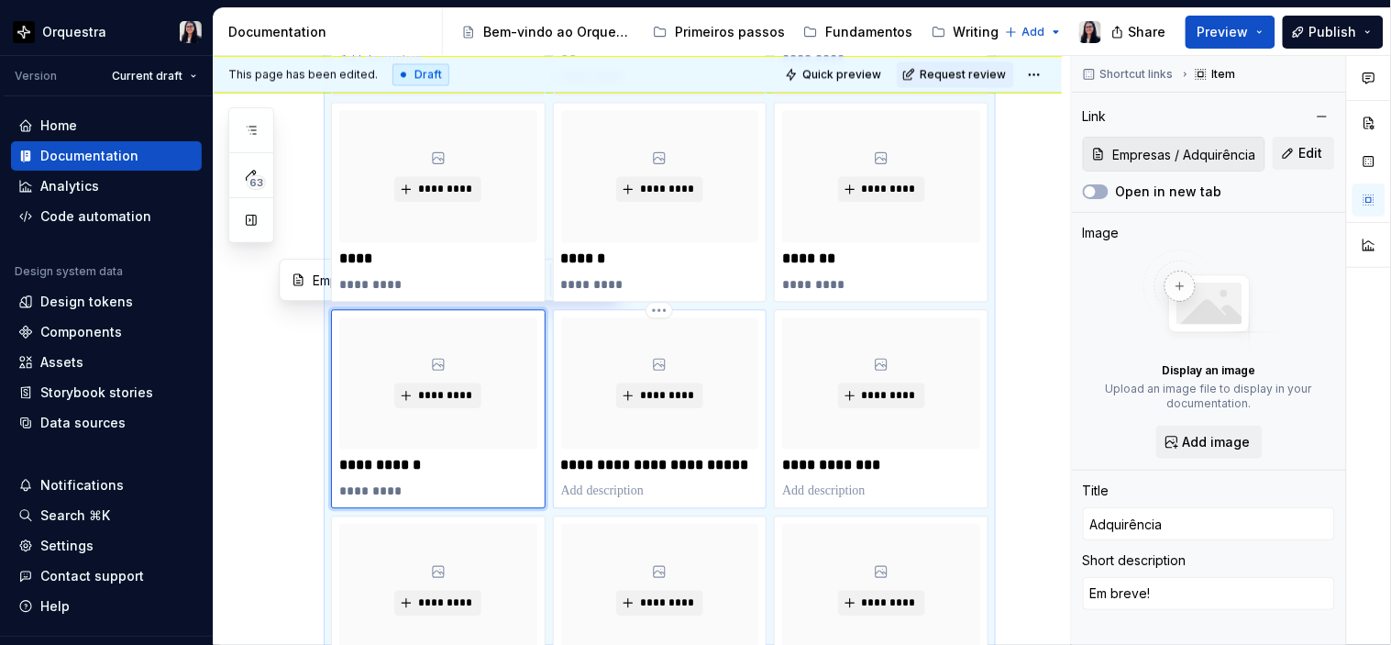
type input "Empresas / Folha de pagamento (FoPa)"
type input "Folha de Pagamento (FoPa)"
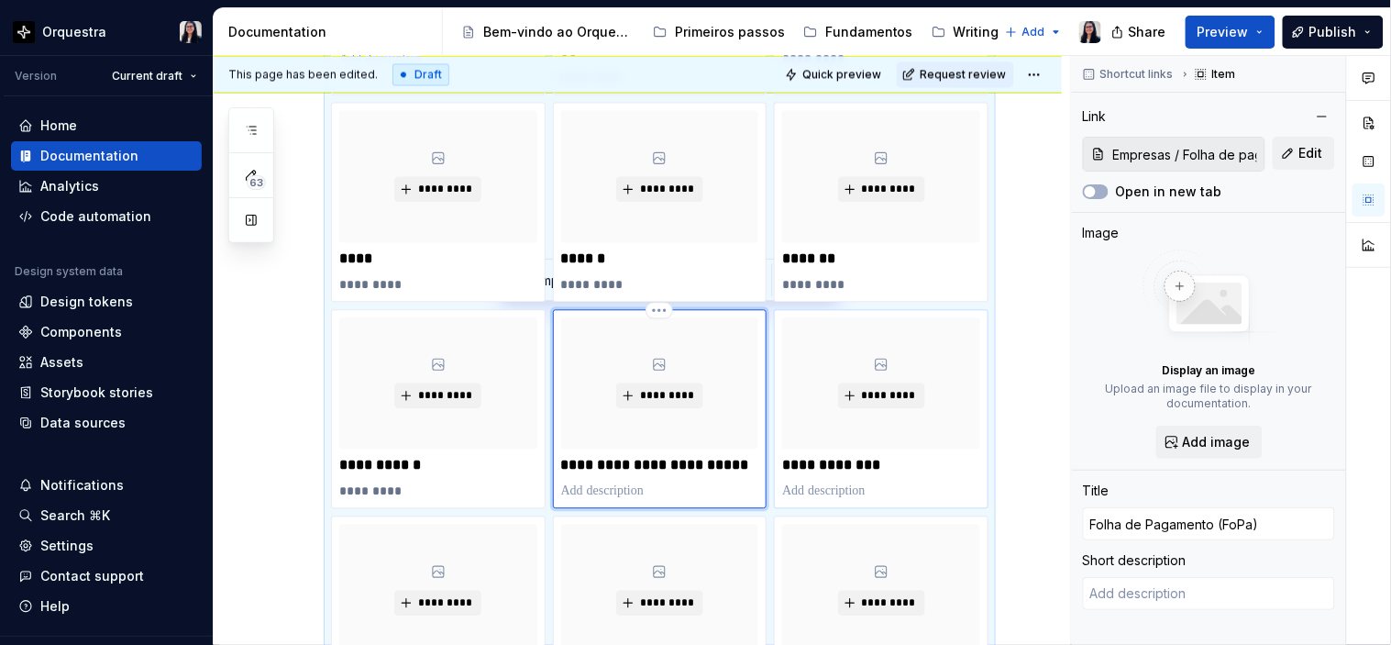
type textarea "*"
type textarea "Em breve!"
click at [827, 493] on p at bounding box center [881, 491] width 198 height 18
type textarea "*"
type input "Empresas / Voucher VA/VR"
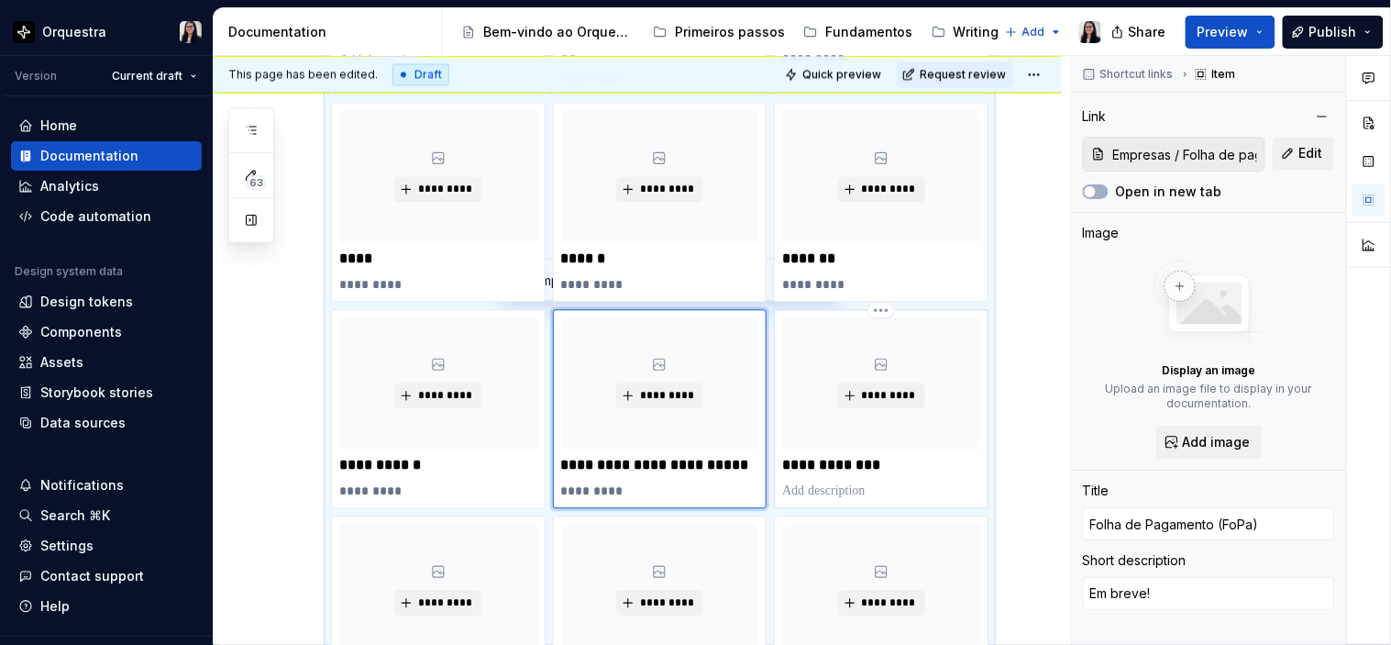
type input "Empresas / Voucher VA/VR"
type input "Voucher VA/VR"
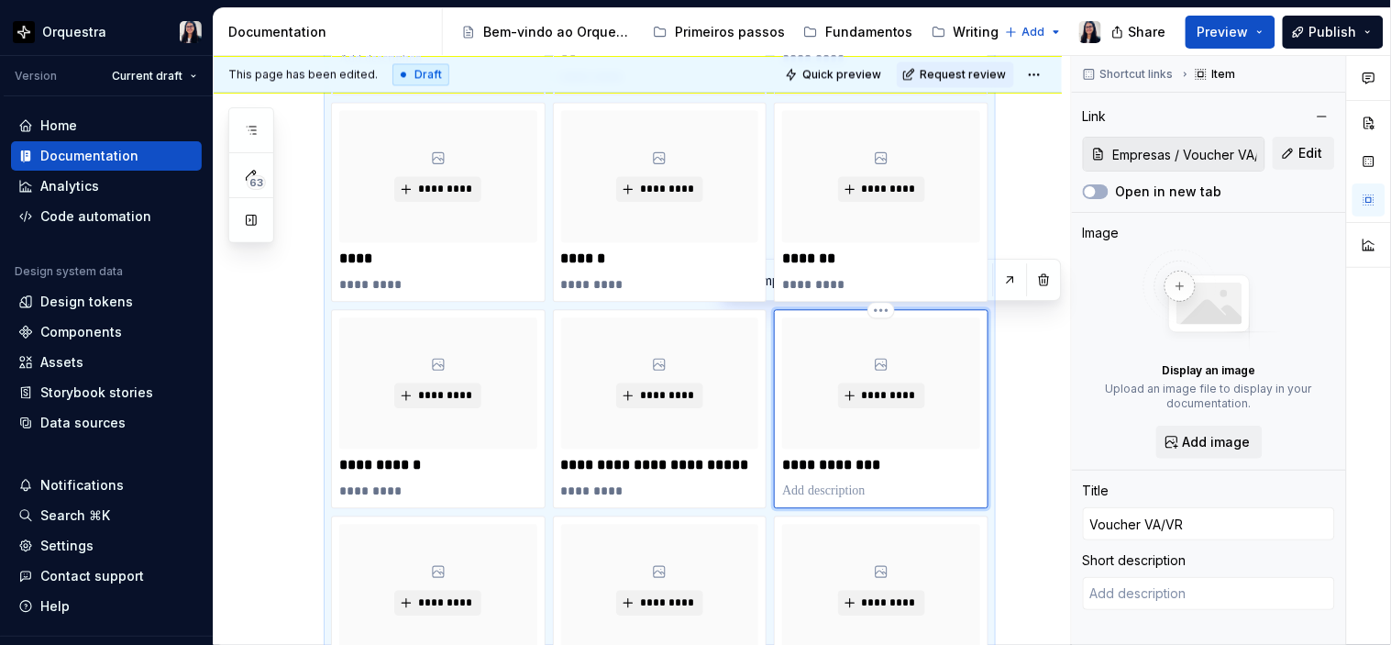
type textarea "*"
type textarea "Em breve!"
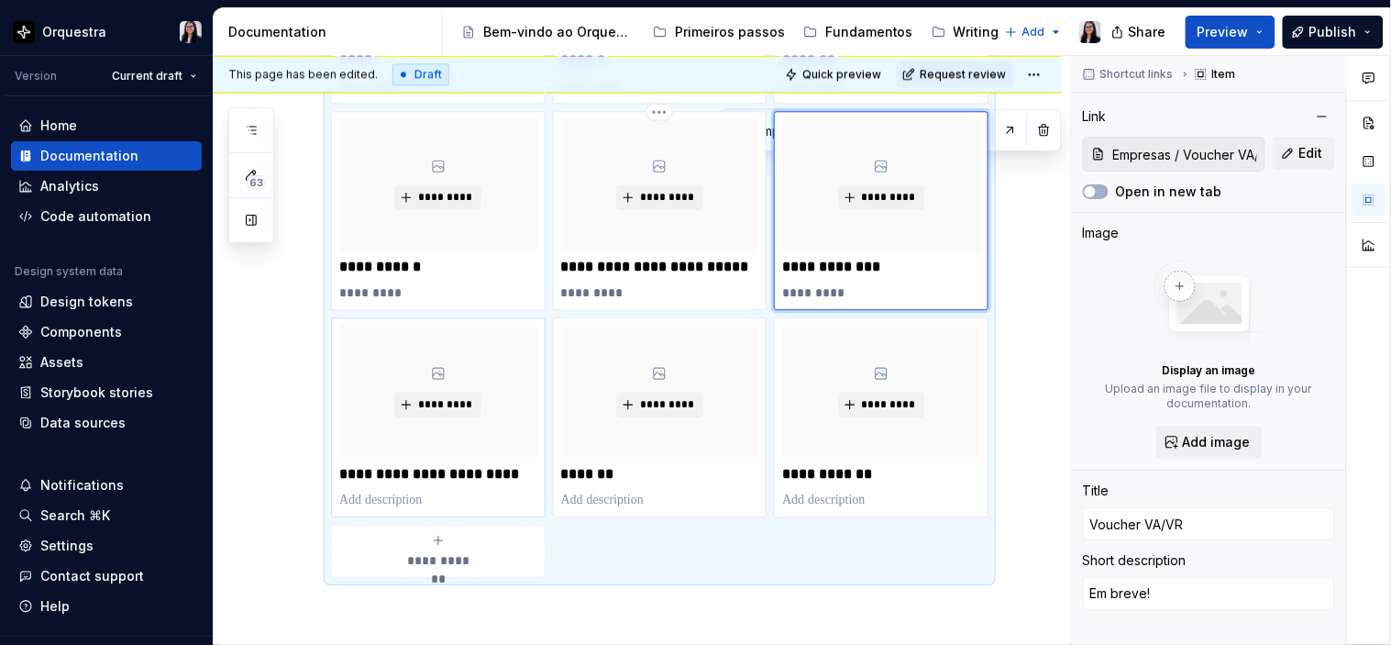
scroll to position [1223, 0]
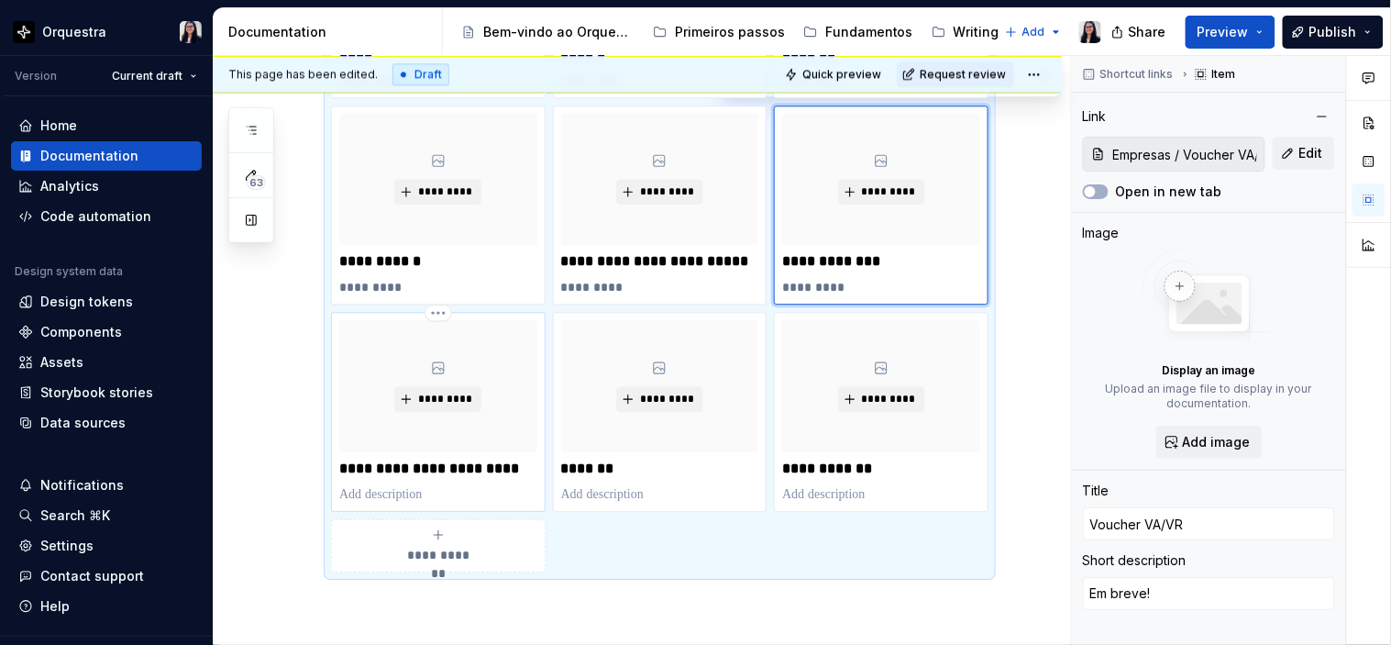
click at [390, 492] on p at bounding box center [438, 494] width 198 height 18
type textarea "*"
type input "Empresas / Integrações e automações"
type input "Integrações e automações"
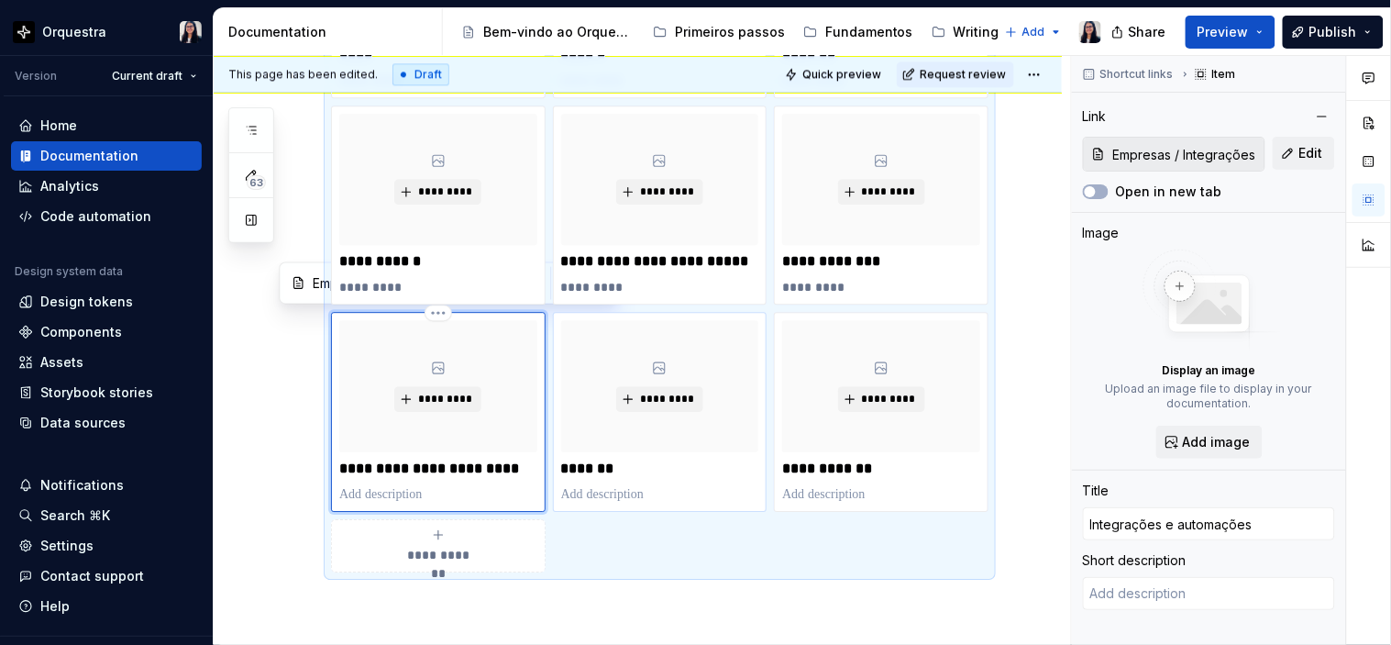
type textarea "*"
type textarea "Em breve!"
click at [615, 492] on p at bounding box center [660, 494] width 198 height 18
type textarea "*"
type input "Crédito / Visão geral de Crédito para Empresas"
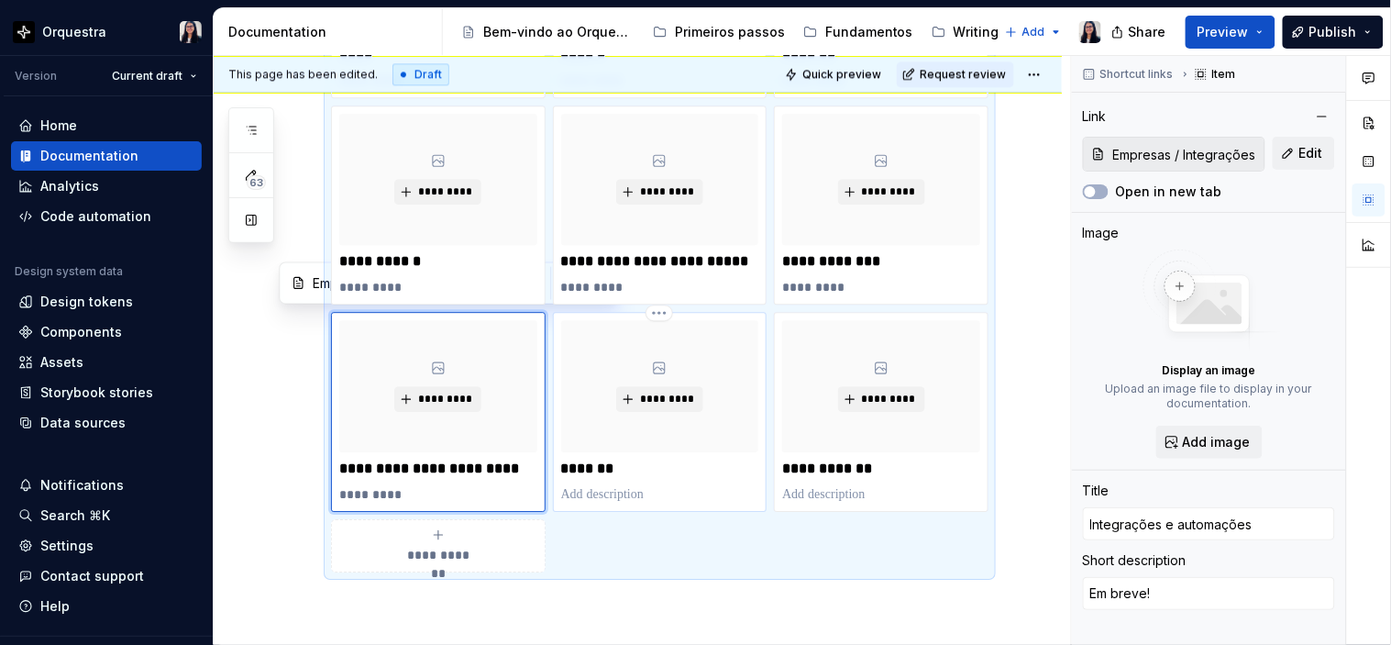
type input "Crédito / Visão geral de Crédito para Empresas"
type input "Crédito"
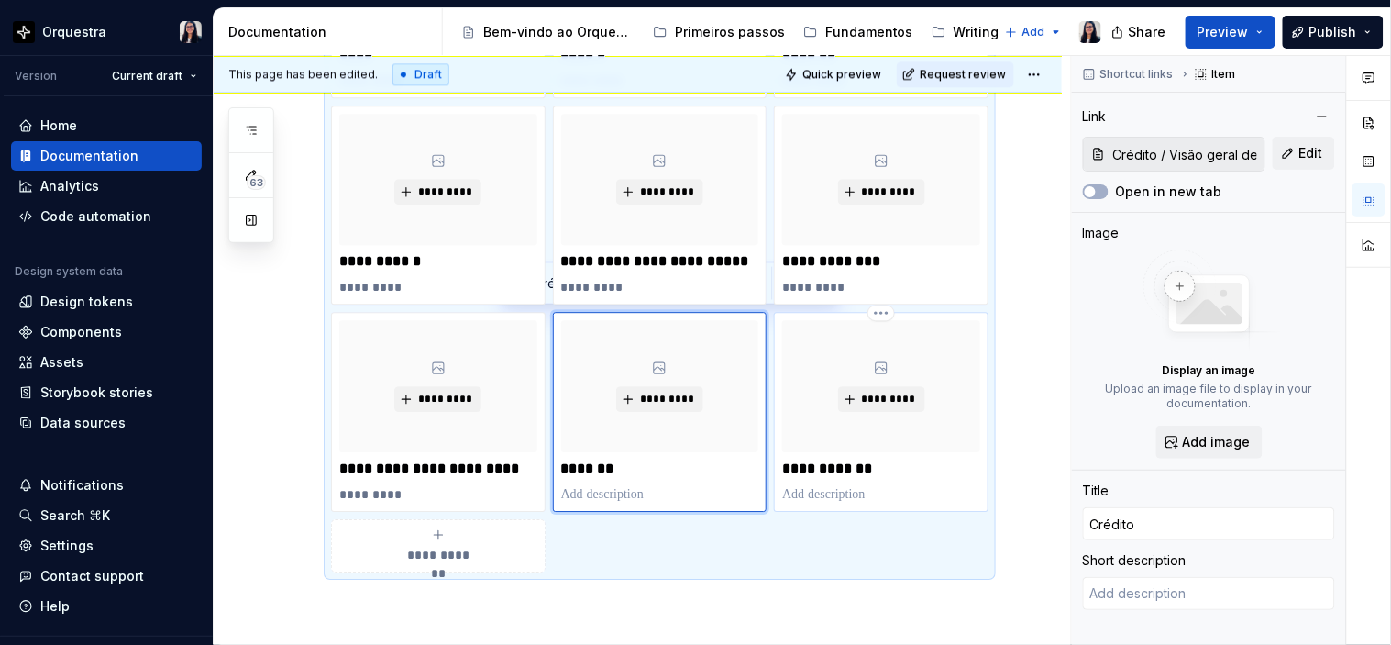
type textarea "*"
type textarea "Em breve!"
click at [867, 491] on p at bounding box center [881, 494] width 198 height 18
type textarea "*"
type input "Antecipações / Visão geral de Antecipações"
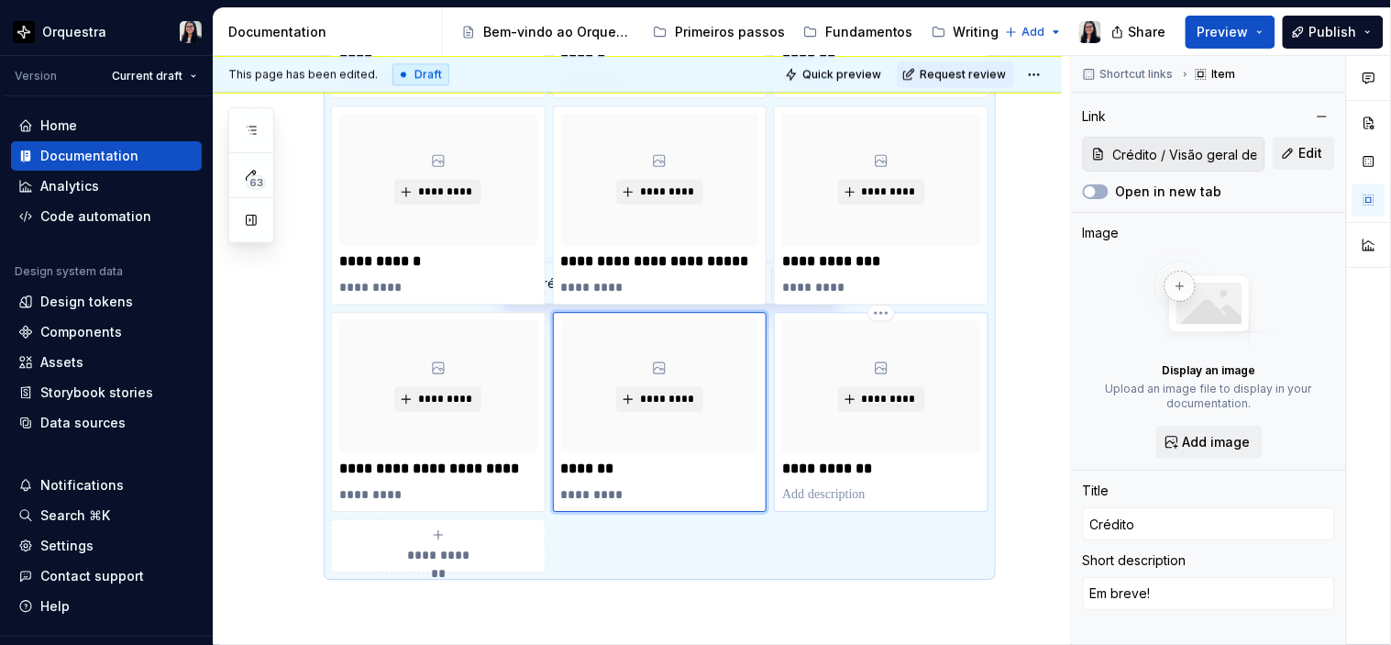
type input "Antecipações / Visão geral de Antecipações"
type input "Antecipações"
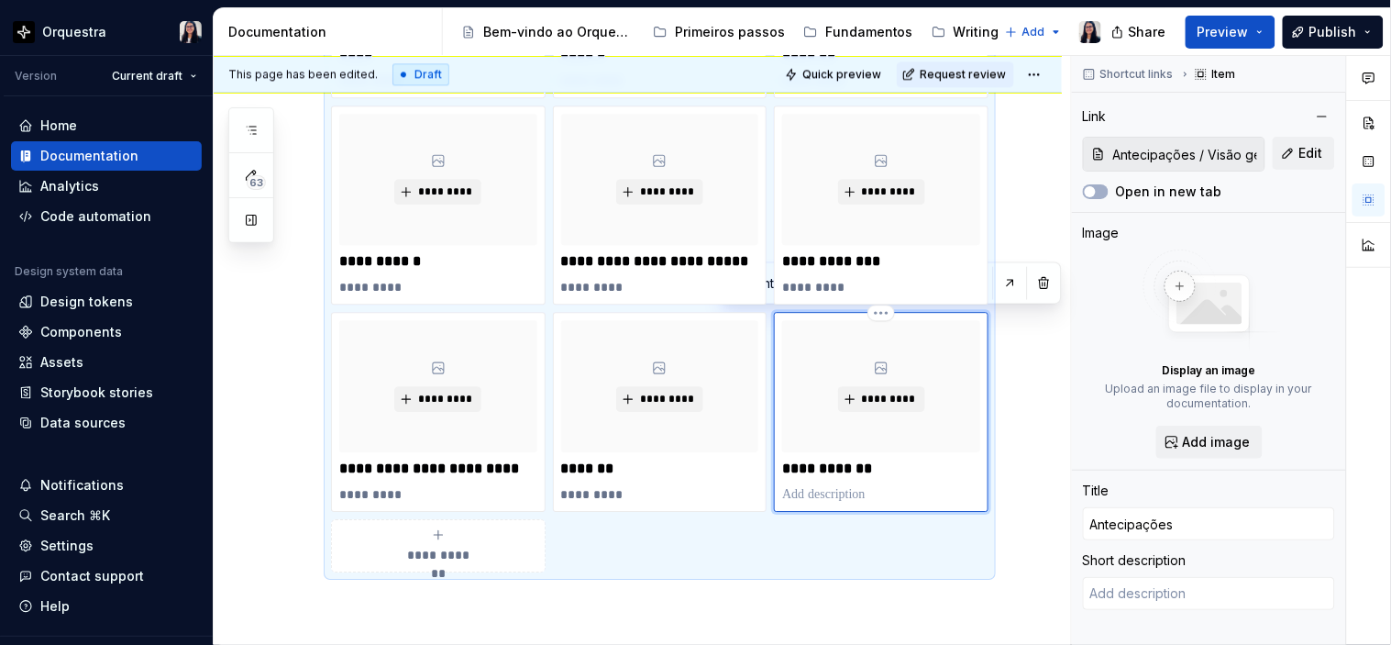
type textarea "*"
type textarea "Em breve!"
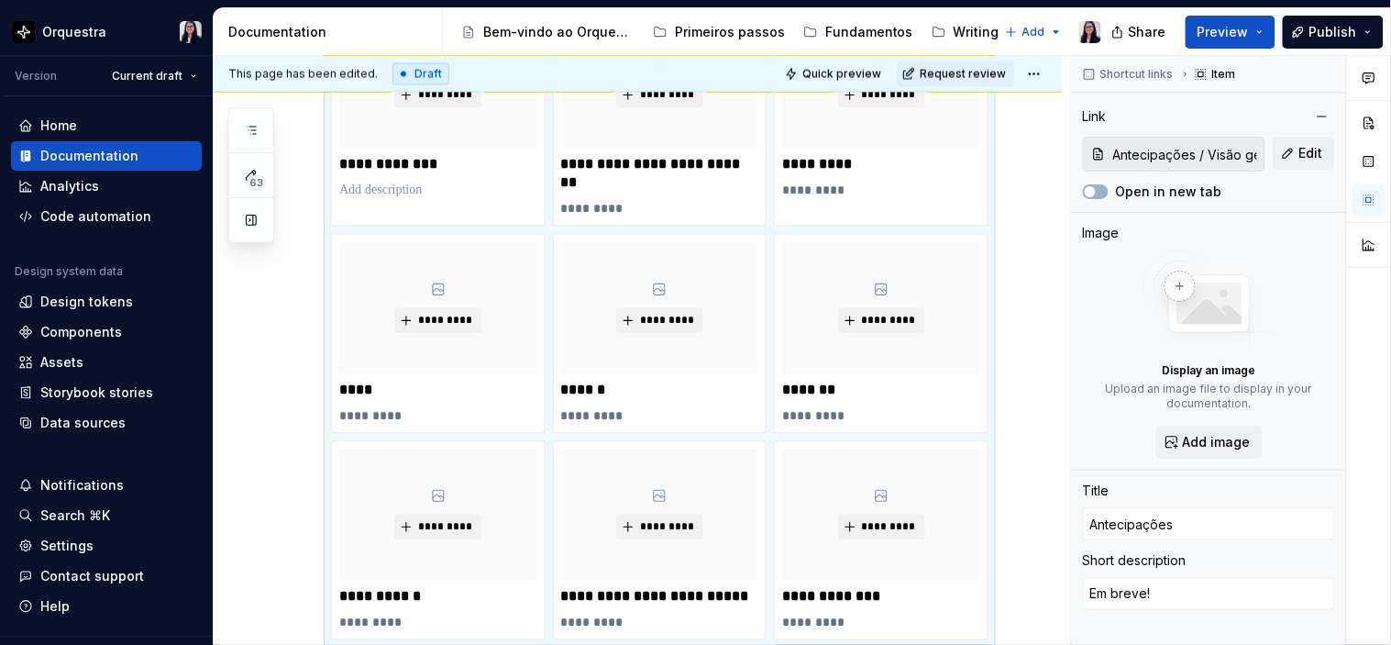
scroll to position [814, 0]
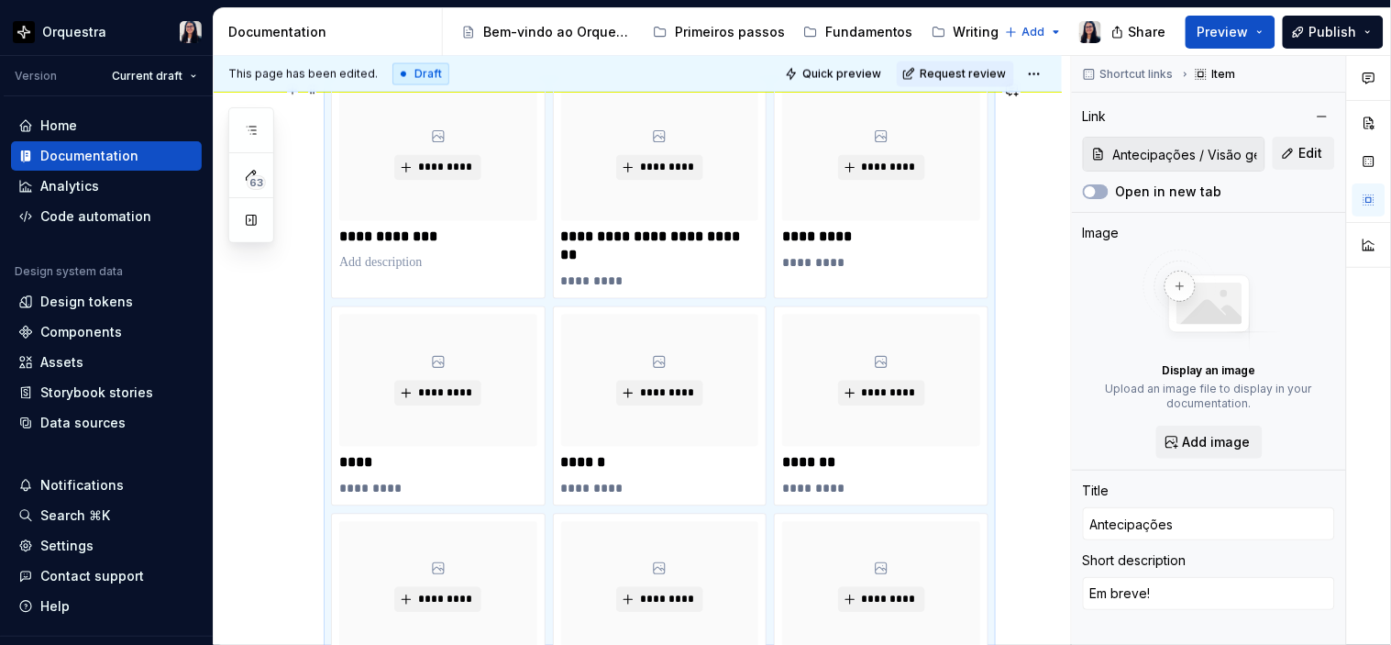
click at [273, 301] on div "**********" at bounding box center [638, 369] width 848 height 1741
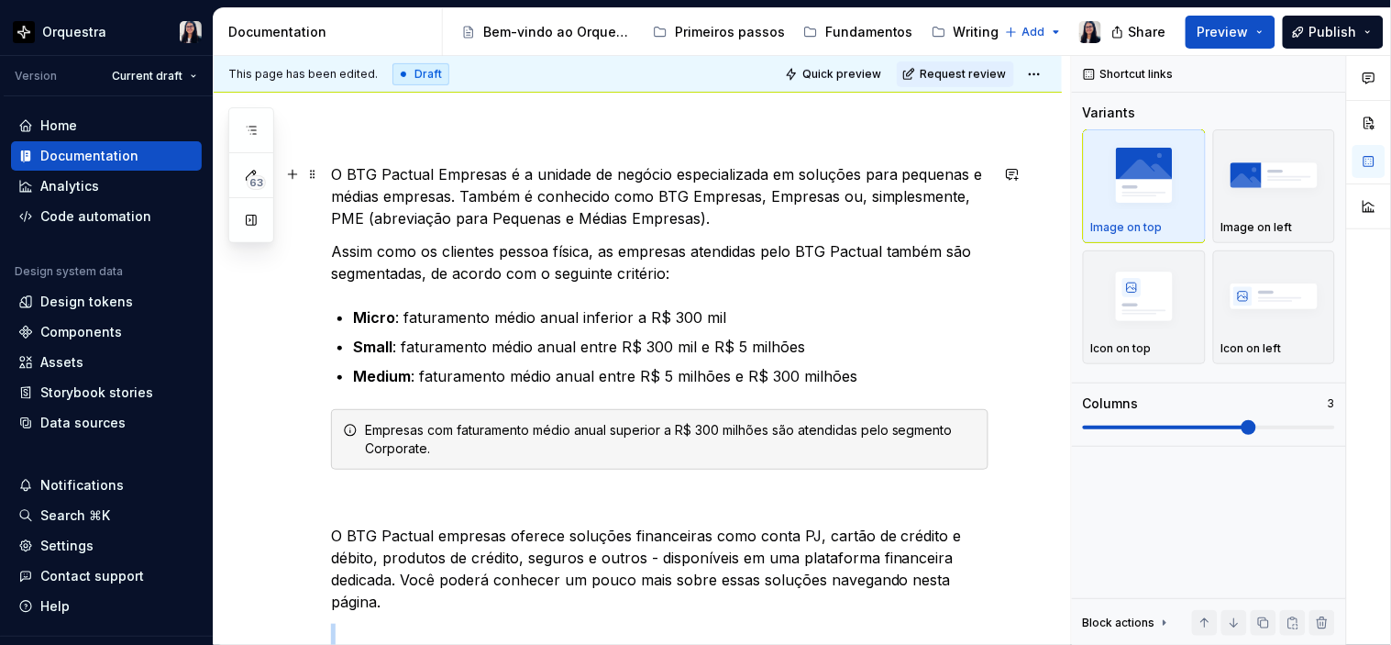
scroll to position [0, 0]
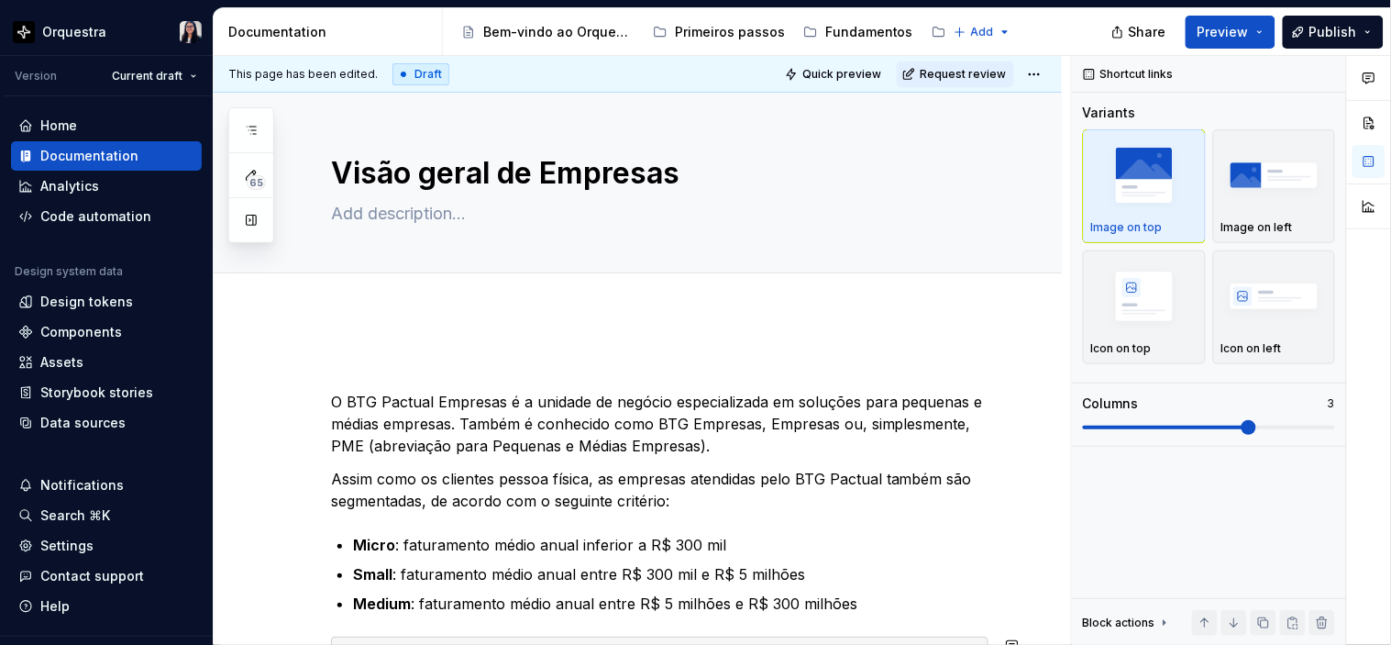
type textarea "*"
